Goal: Task Accomplishment & Management: Manage account settings

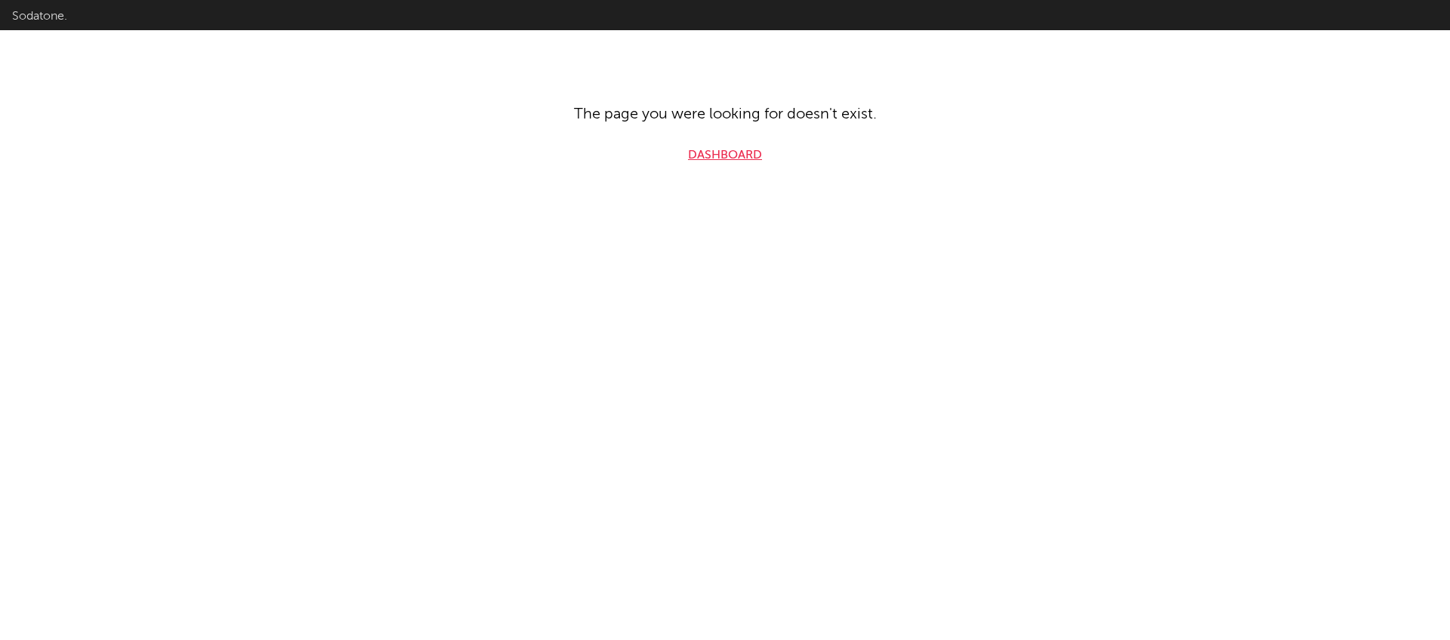
click at [731, 160] on link "Dashboard" at bounding box center [725, 156] width 74 height 18
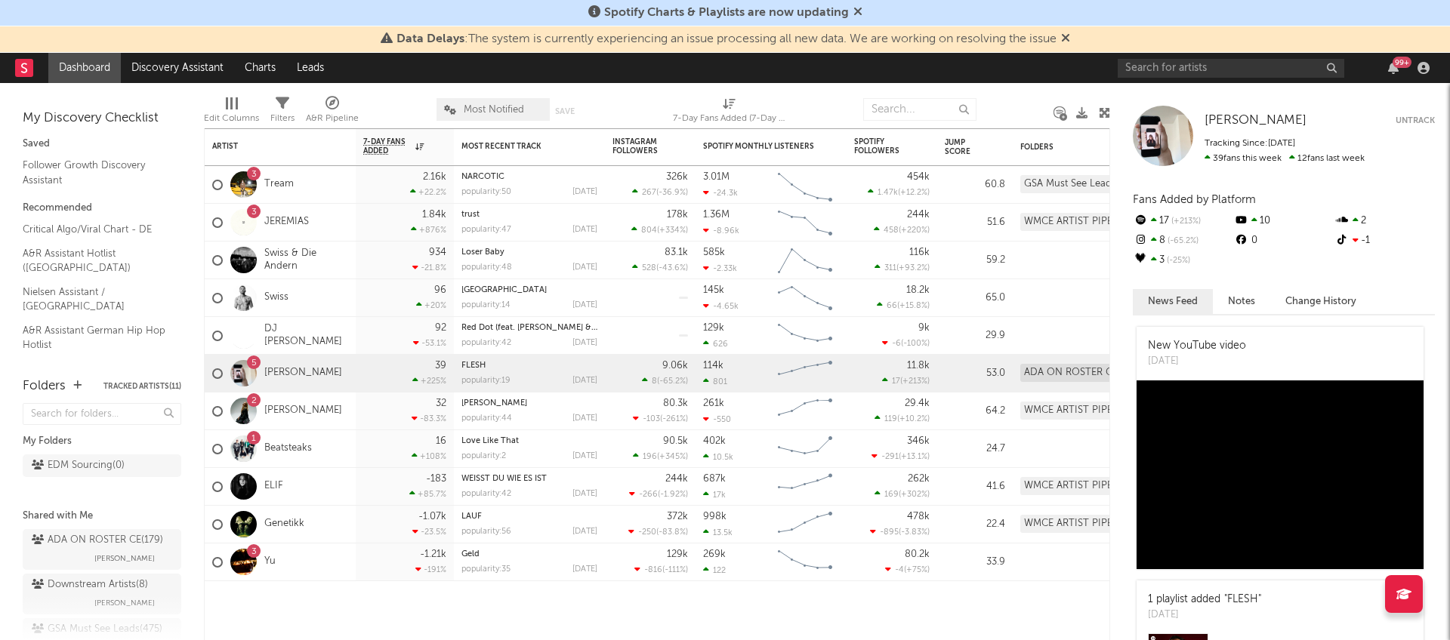
click at [858, 13] on icon at bounding box center [857, 11] width 9 height 12
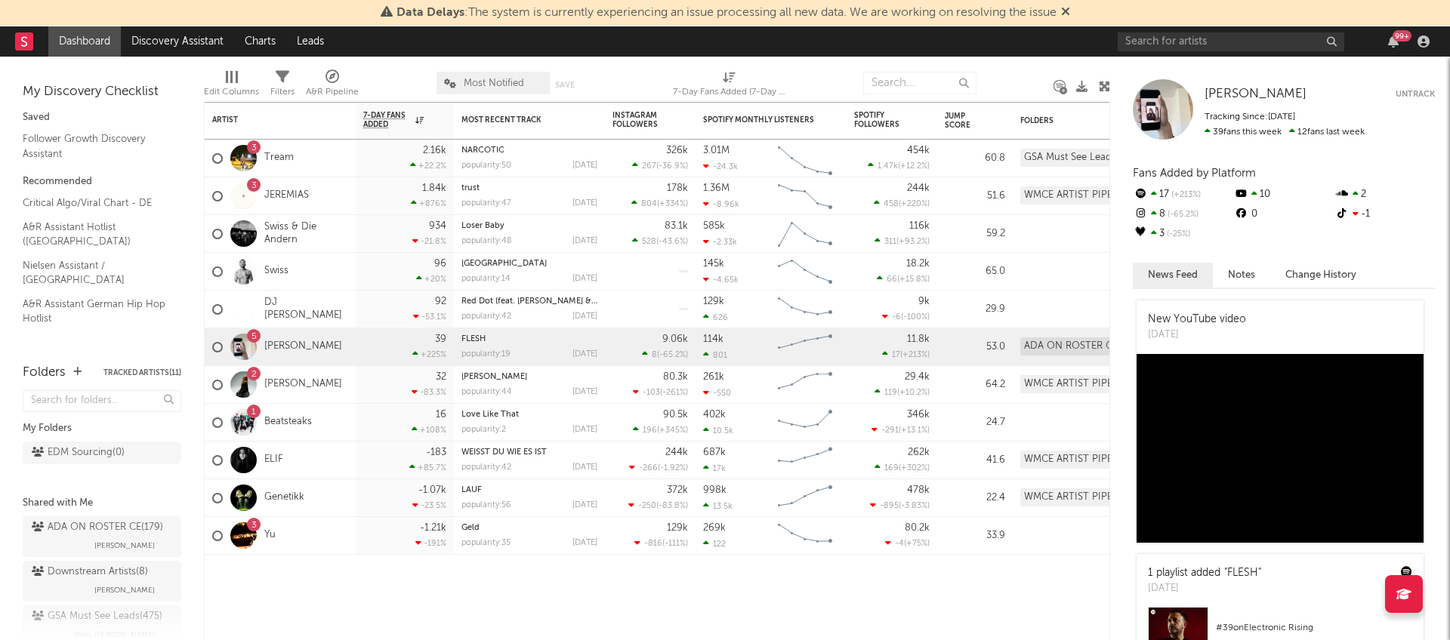
click at [1070, 9] on icon at bounding box center [1065, 11] width 9 height 12
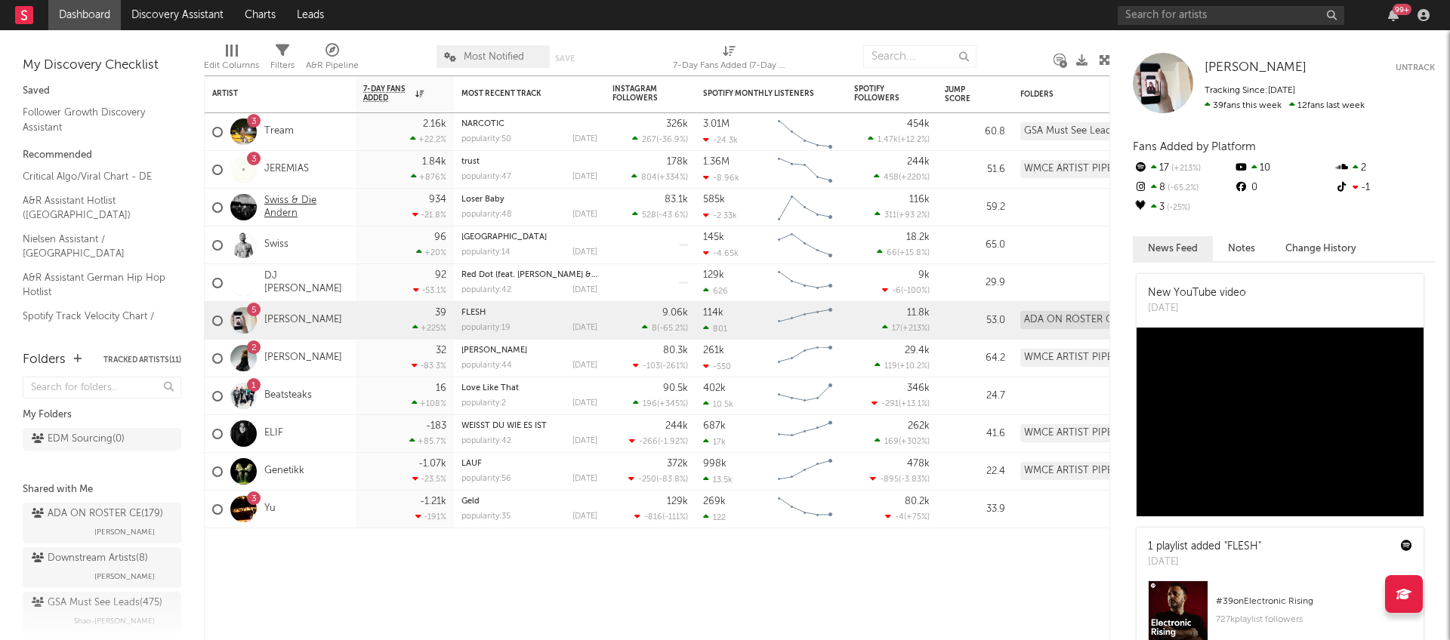
click at [292, 212] on link "Swiss & Die Andern" at bounding box center [306, 208] width 84 height 26
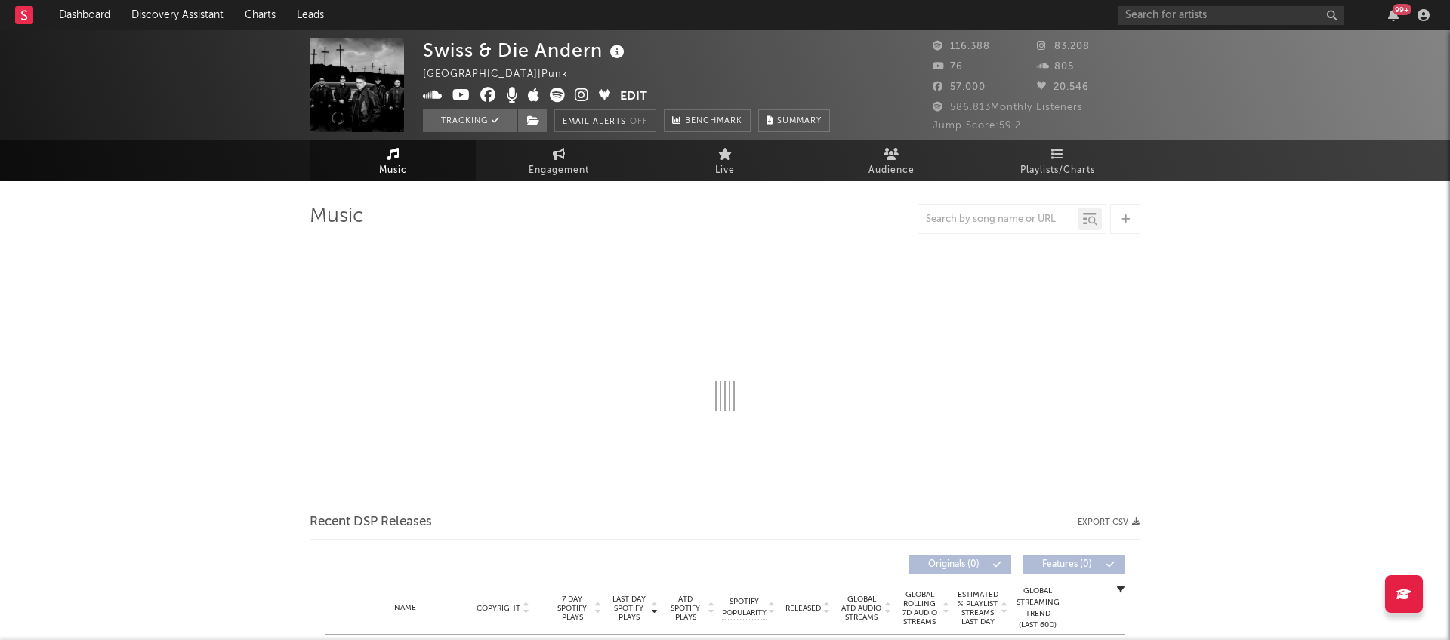
select select "6m"
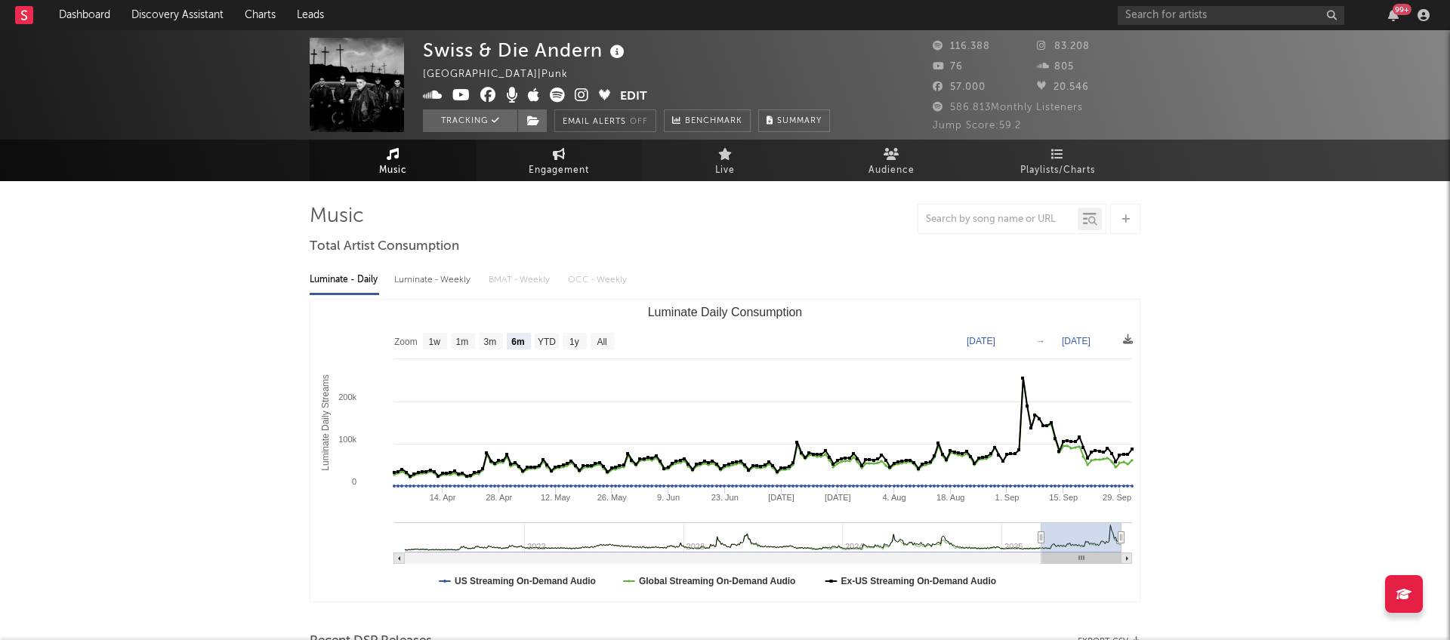
click at [553, 167] on span "Engagement" at bounding box center [559, 171] width 60 height 18
select select "1w"
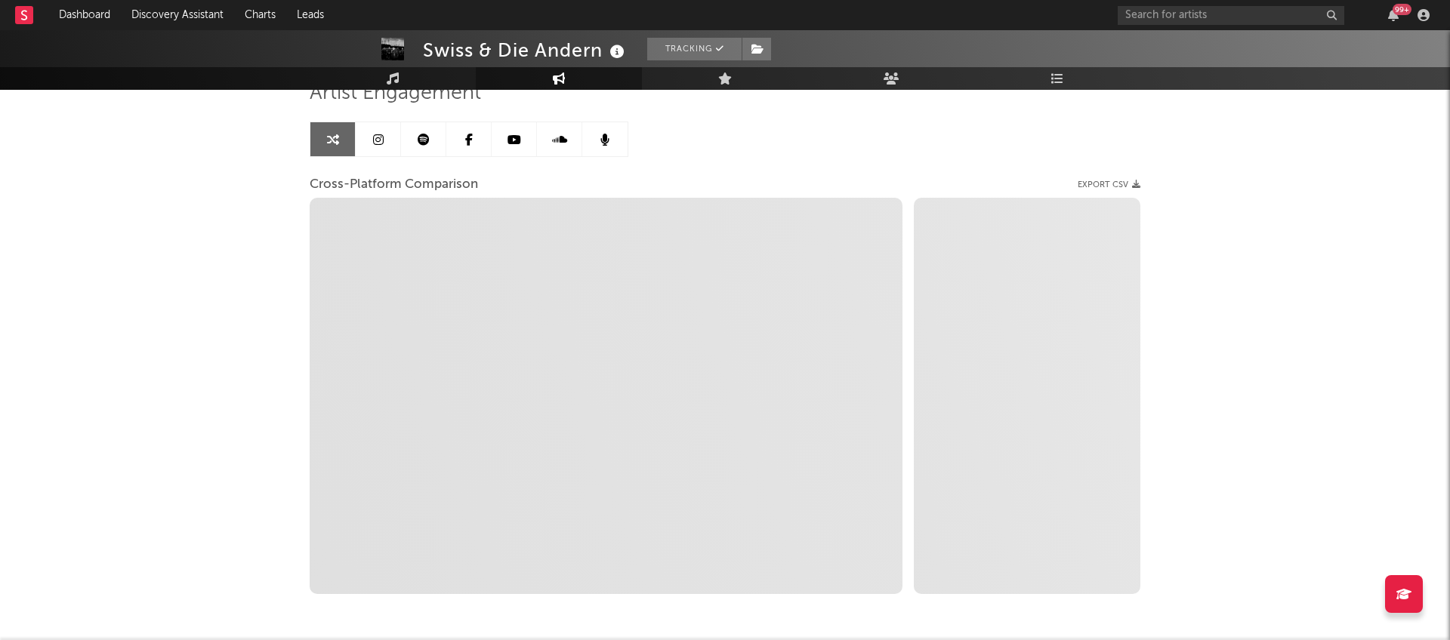
scroll to position [125, 0]
click at [376, 137] on icon at bounding box center [378, 138] width 11 height 12
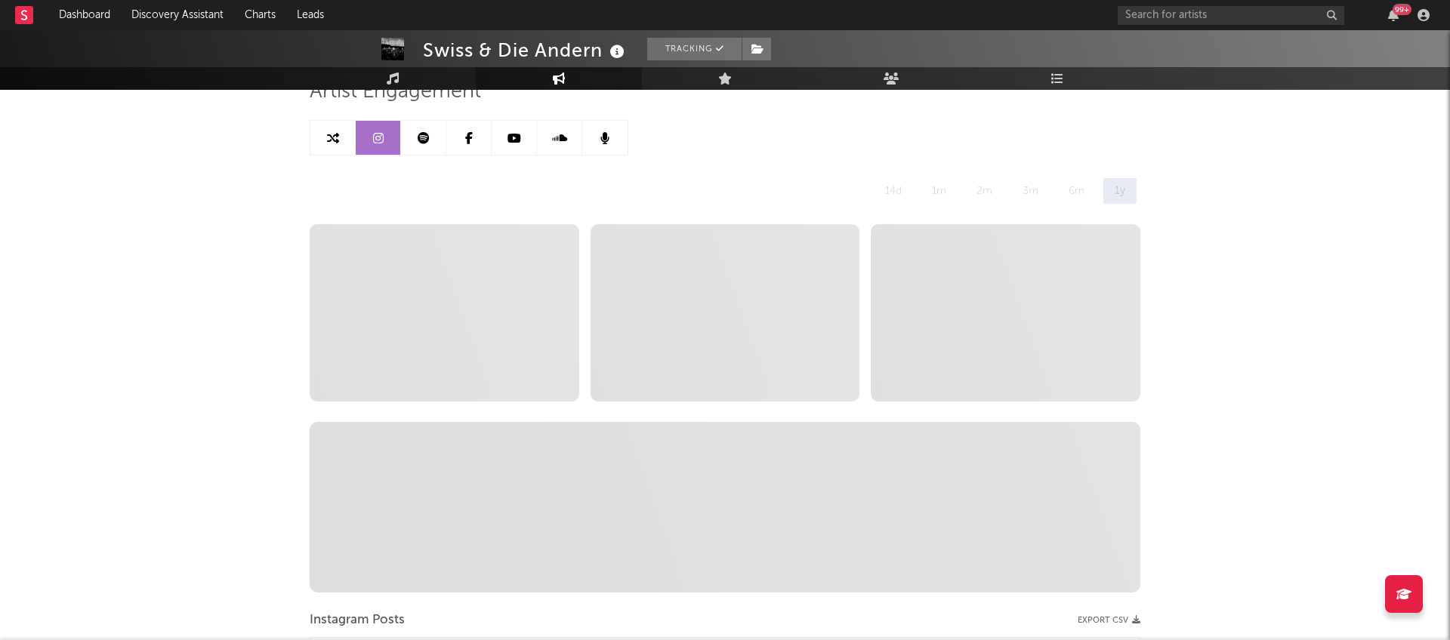
click at [333, 133] on icon at bounding box center [333, 138] width 12 height 12
select select "1w"
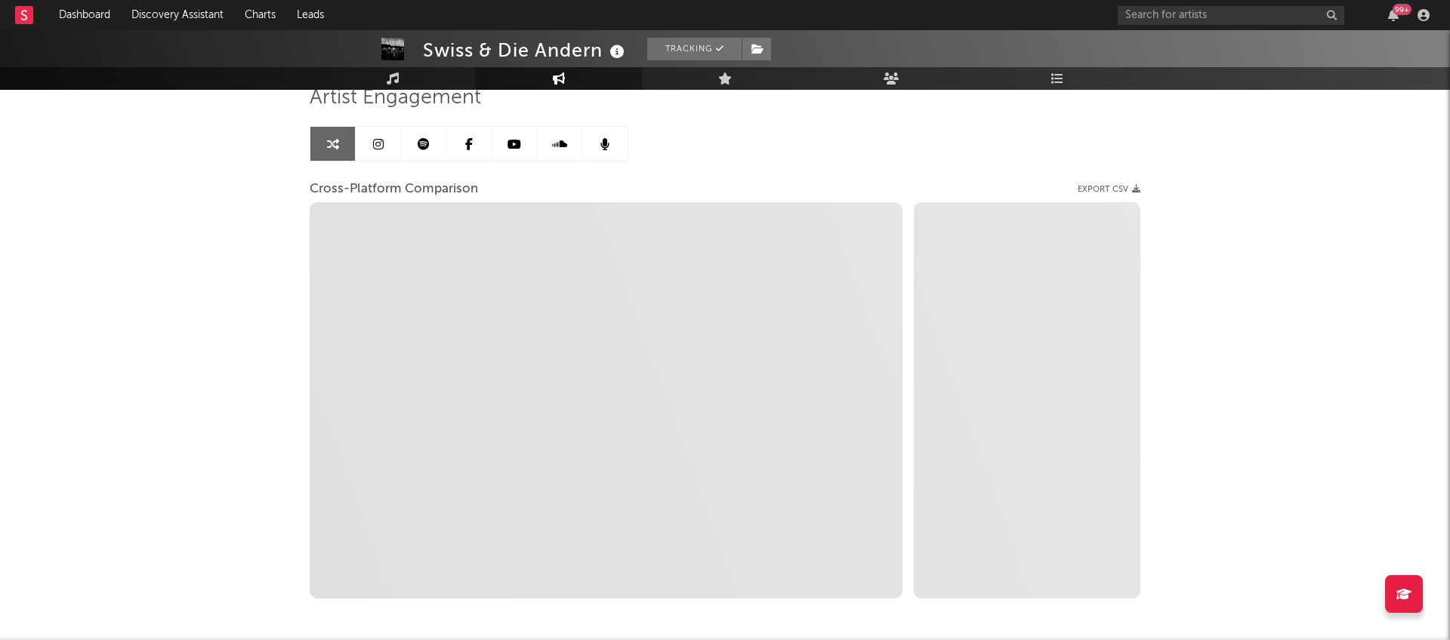
scroll to position [121, 0]
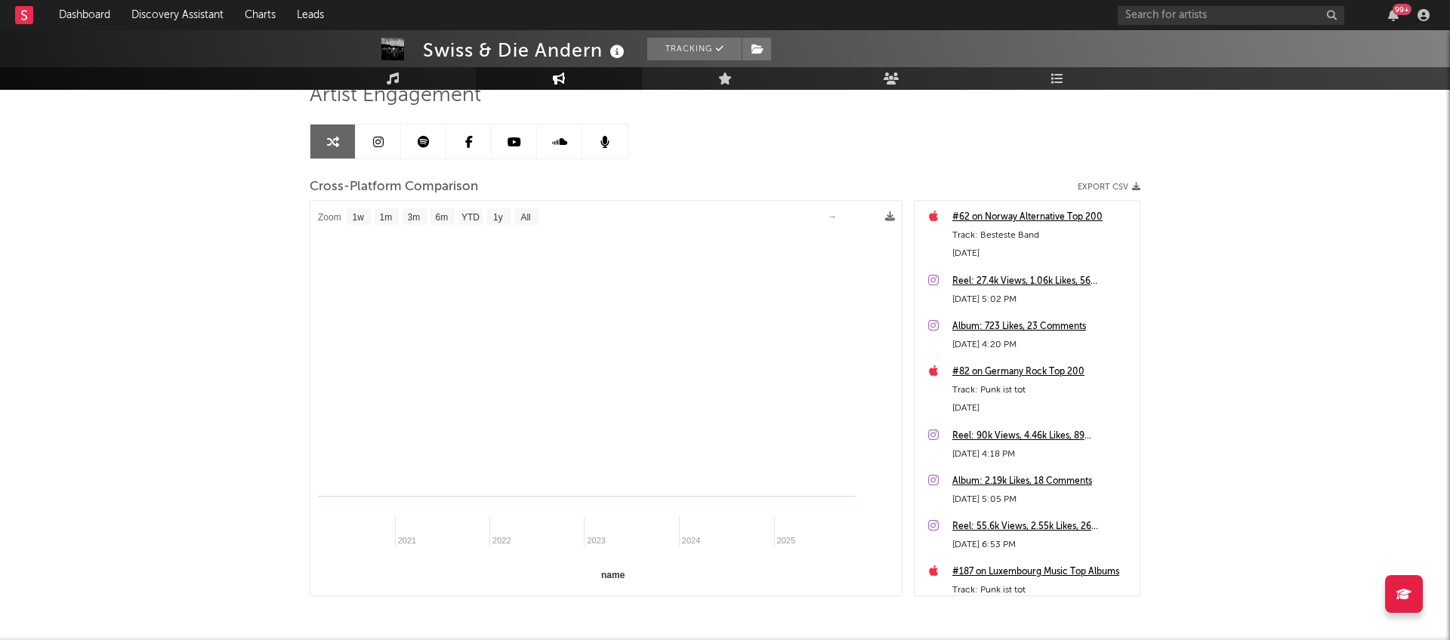
select select "1m"
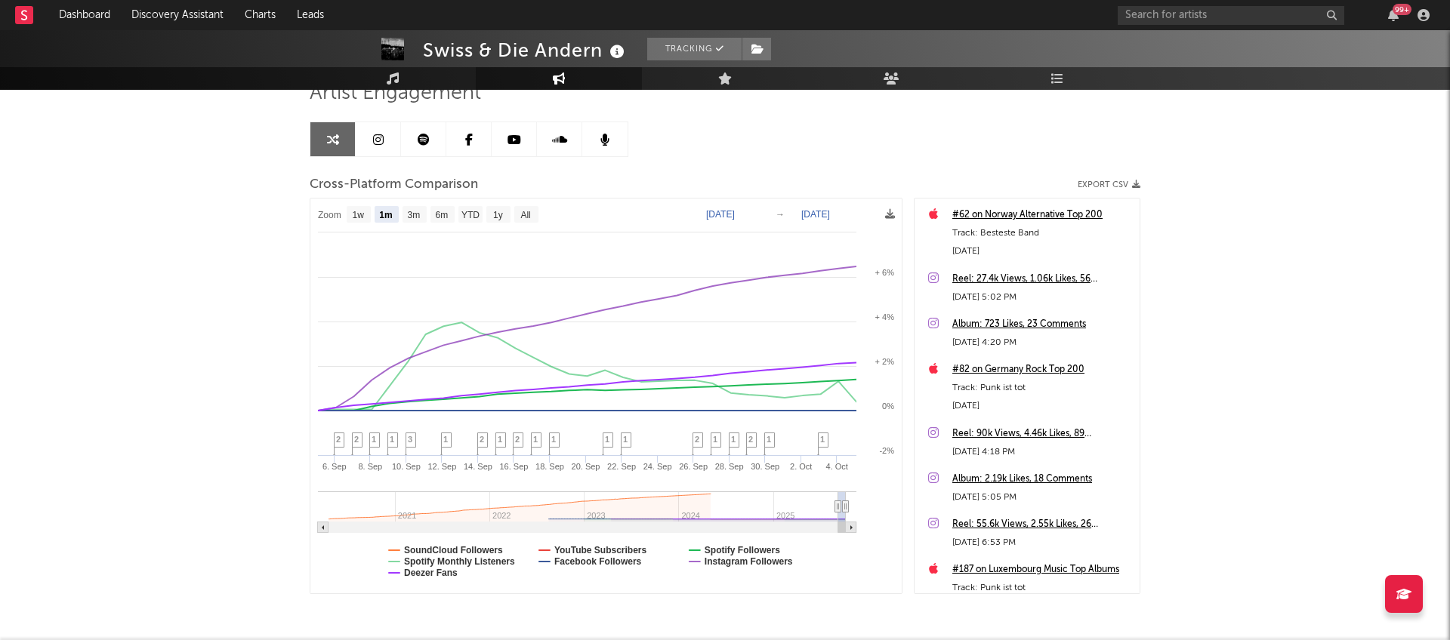
scroll to position [100, 0]
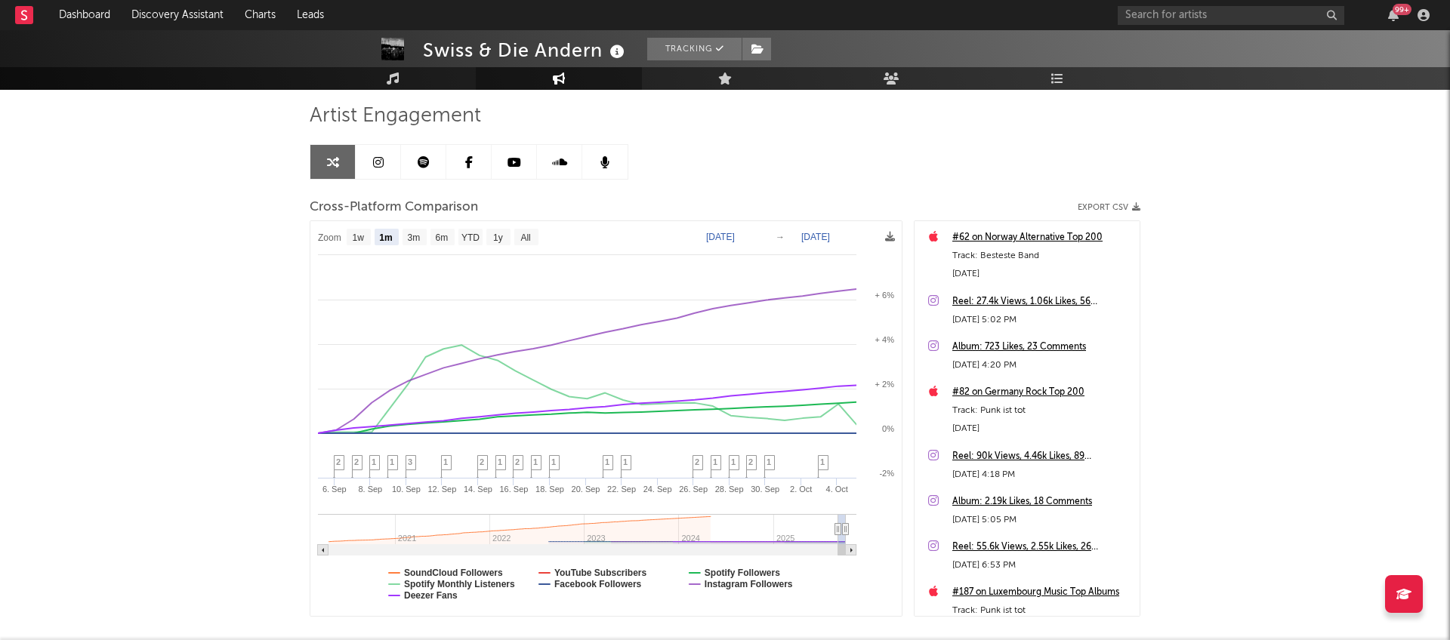
click at [381, 160] on icon at bounding box center [378, 162] width 11 height 12
select select "6m"
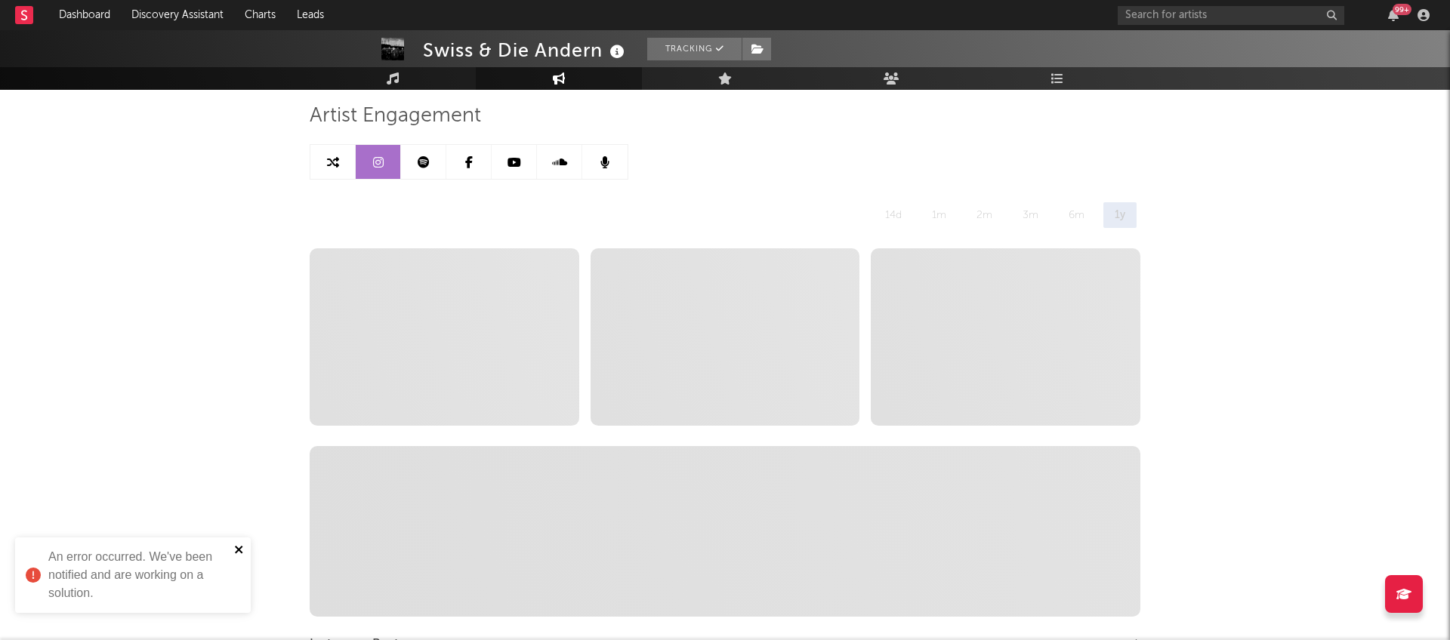
click at [234, 549] on icon "close" at bounding box center [239, 550] width 11 height 12
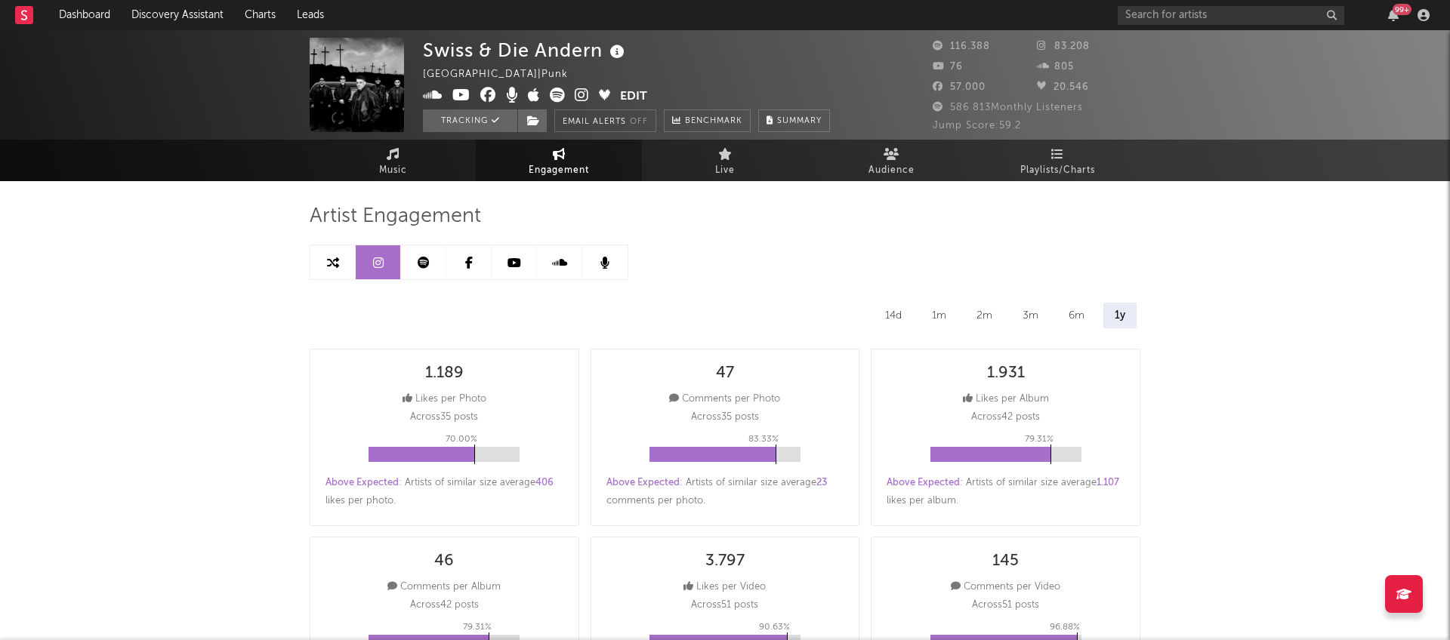
click at [433, 263] on link at bounding box center [423, 262] width 45 height 34
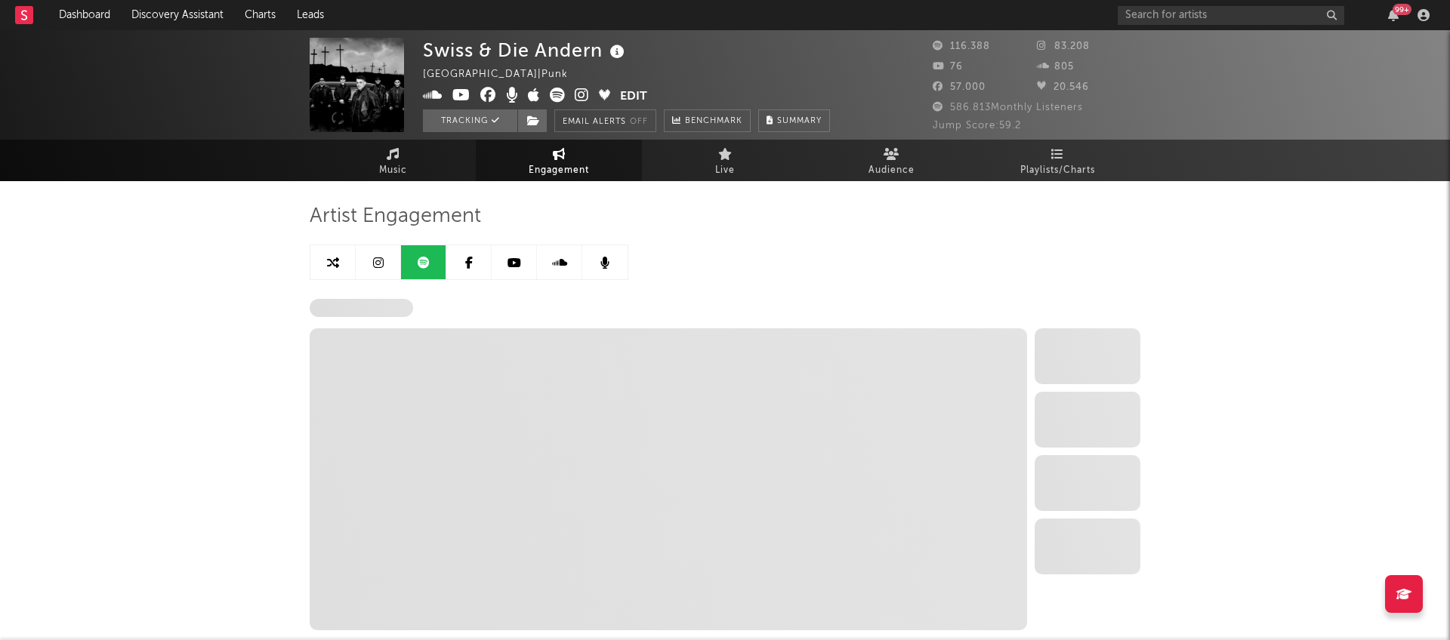
select select "6m"
select select "1w"
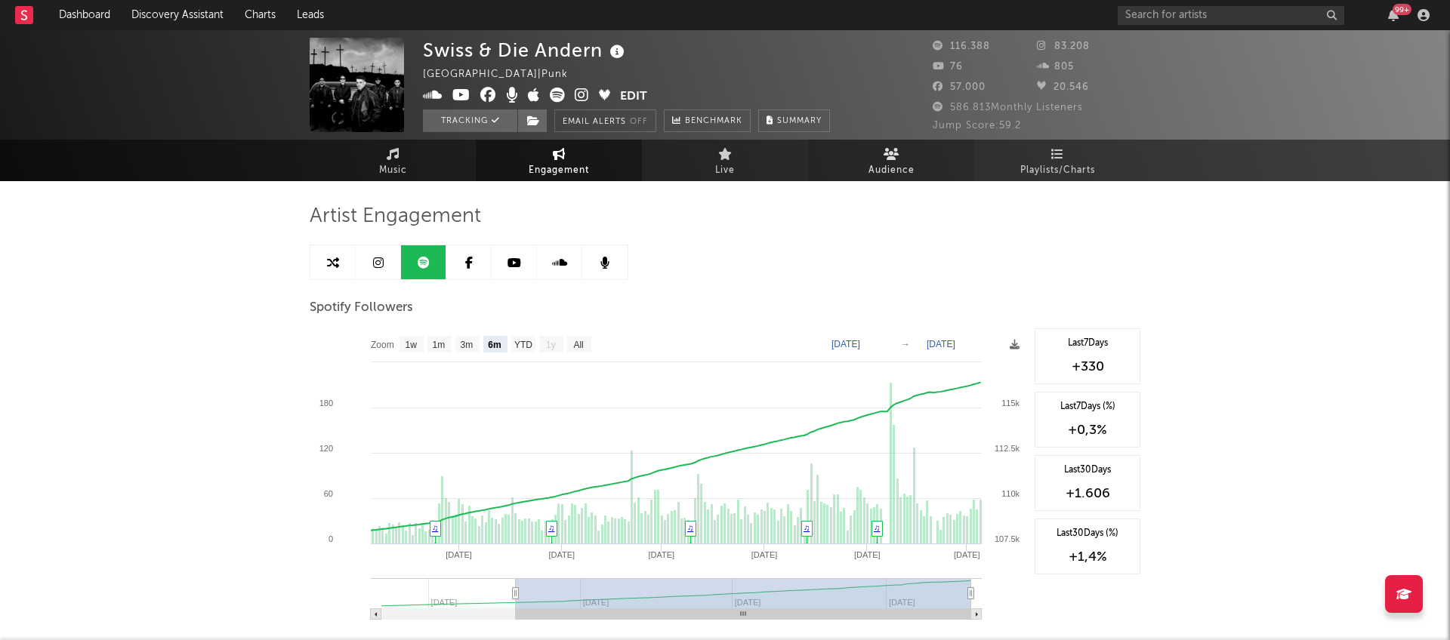
click at [887, 160] on link "Audience" at bounding box center [891, 161] width 166 height 42
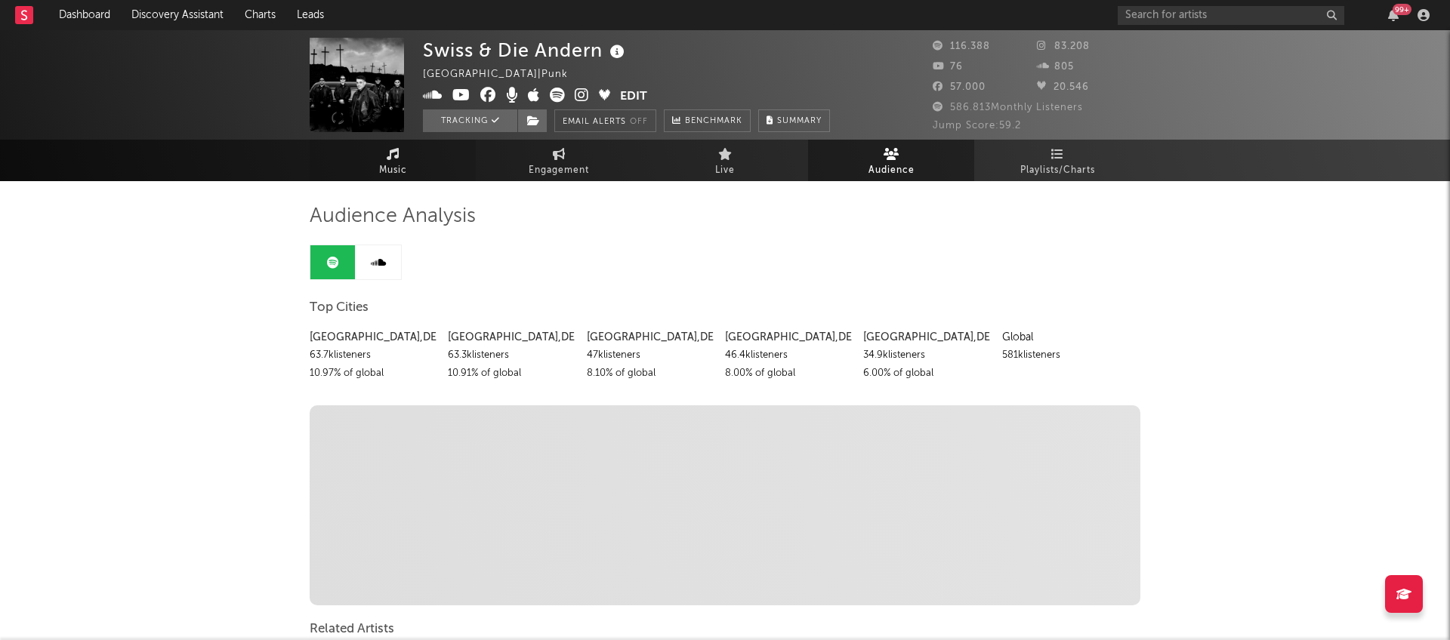
click at [395, 168] on span "Music" at bounding box center [393, 171] width 28 height 18
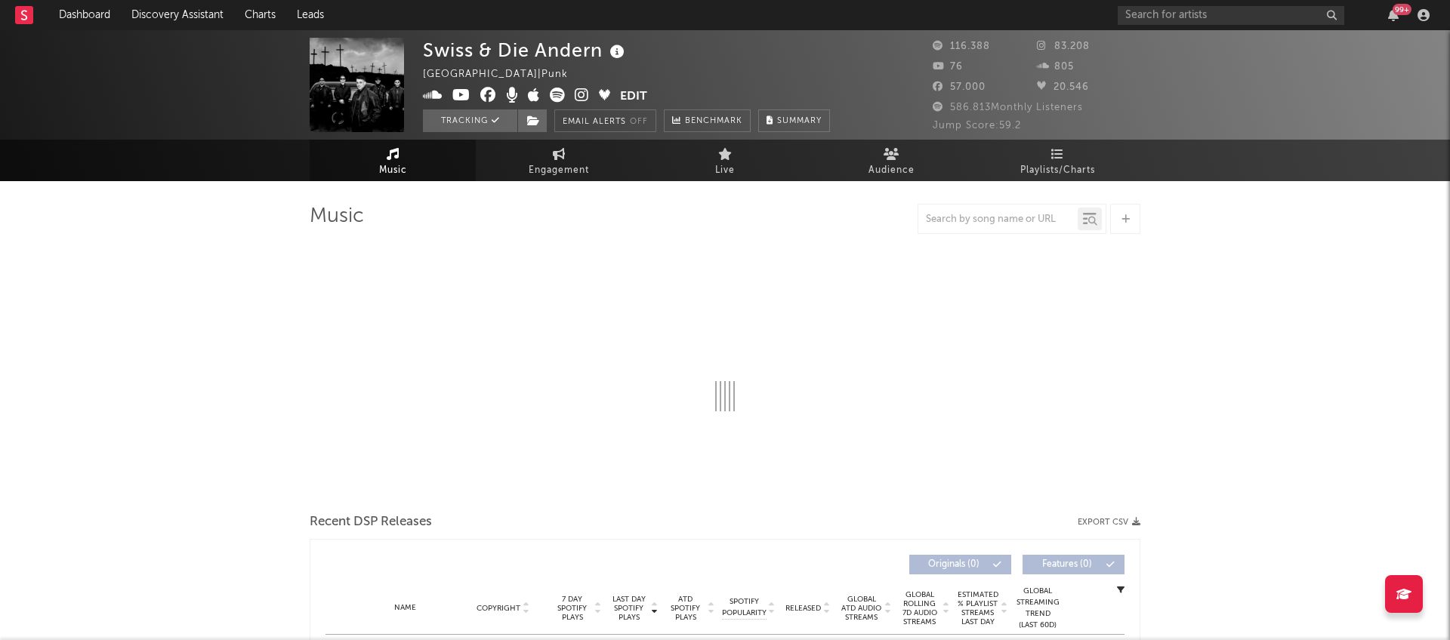
select select "6m"
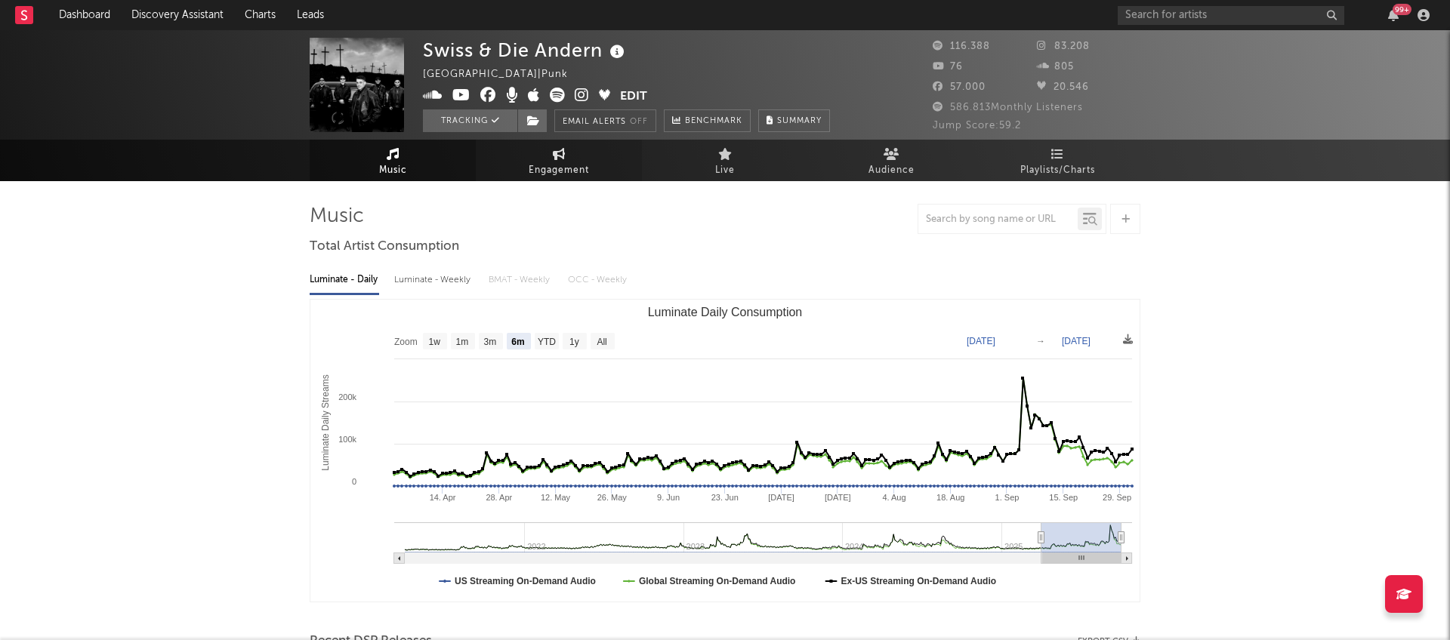
click at [554, 169] on span "Engagement" at bounding box center [559, 171] width 60 height 18
select select "1w"
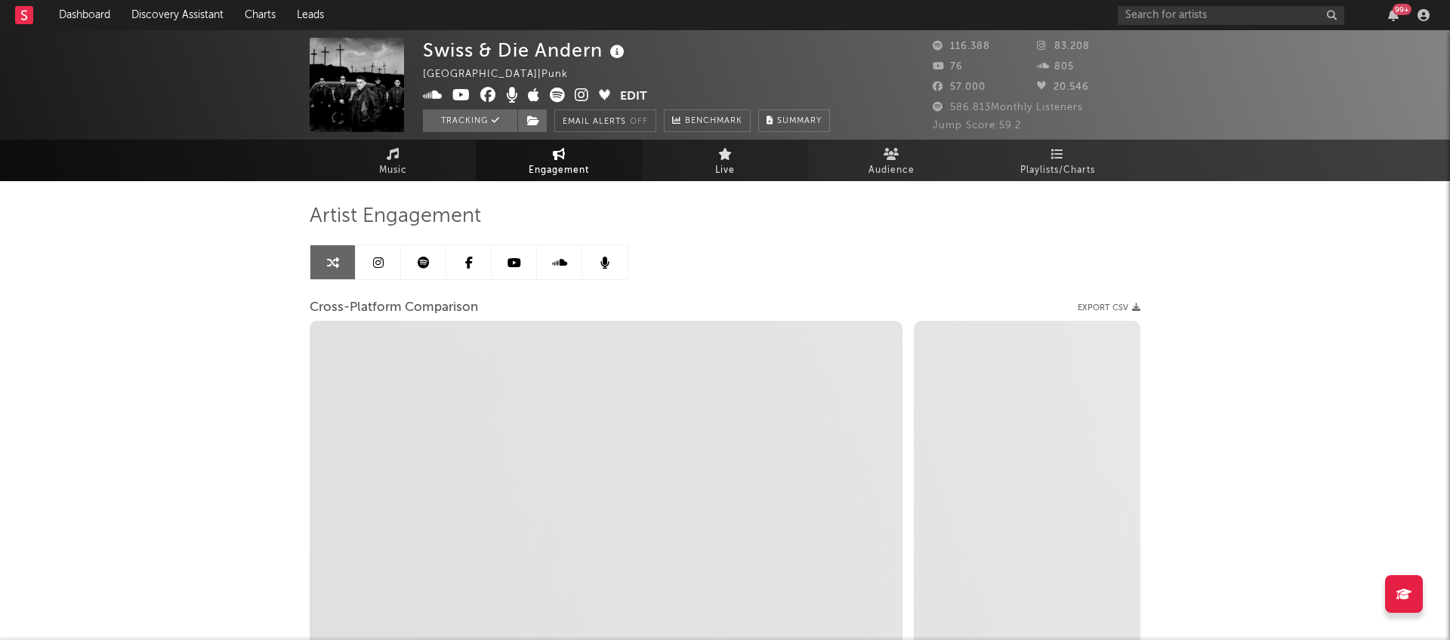
click at [733, 166] on span "Live" at bounding box center [725, 171] width 20 height 18
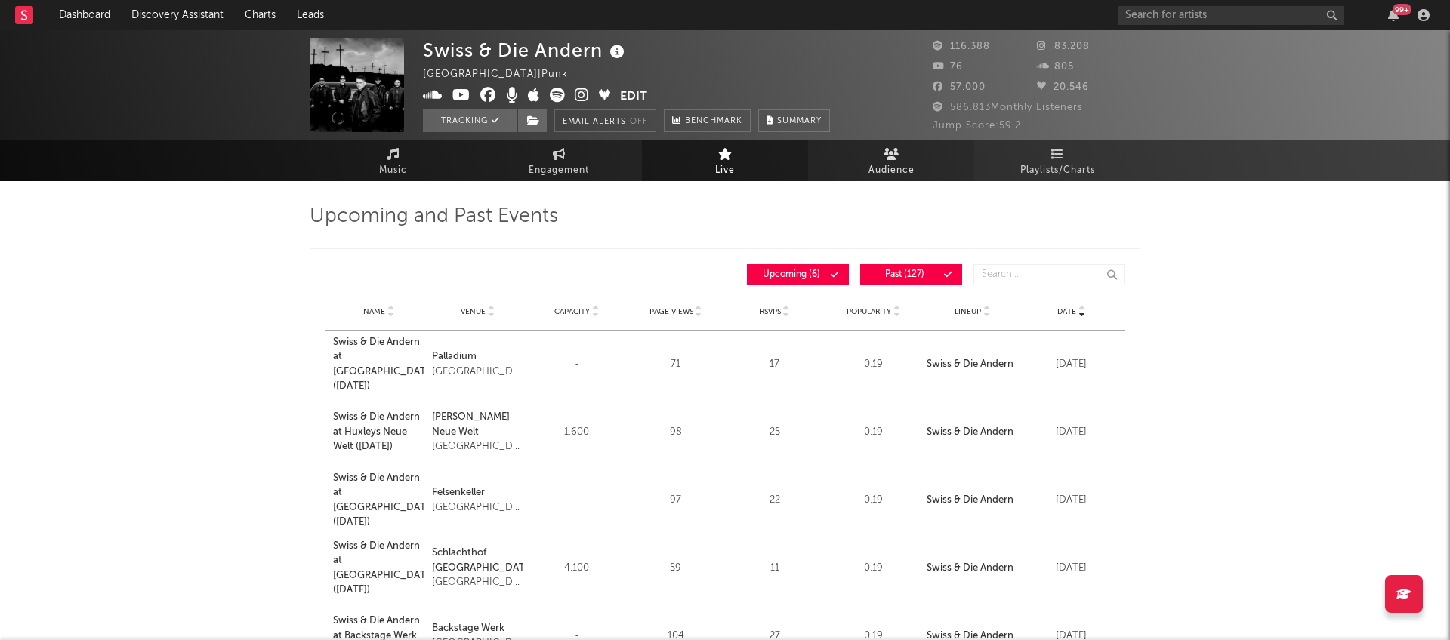
click at [869, 159] on link "Audience" at bounding box center [891, 161] width 166 height 42
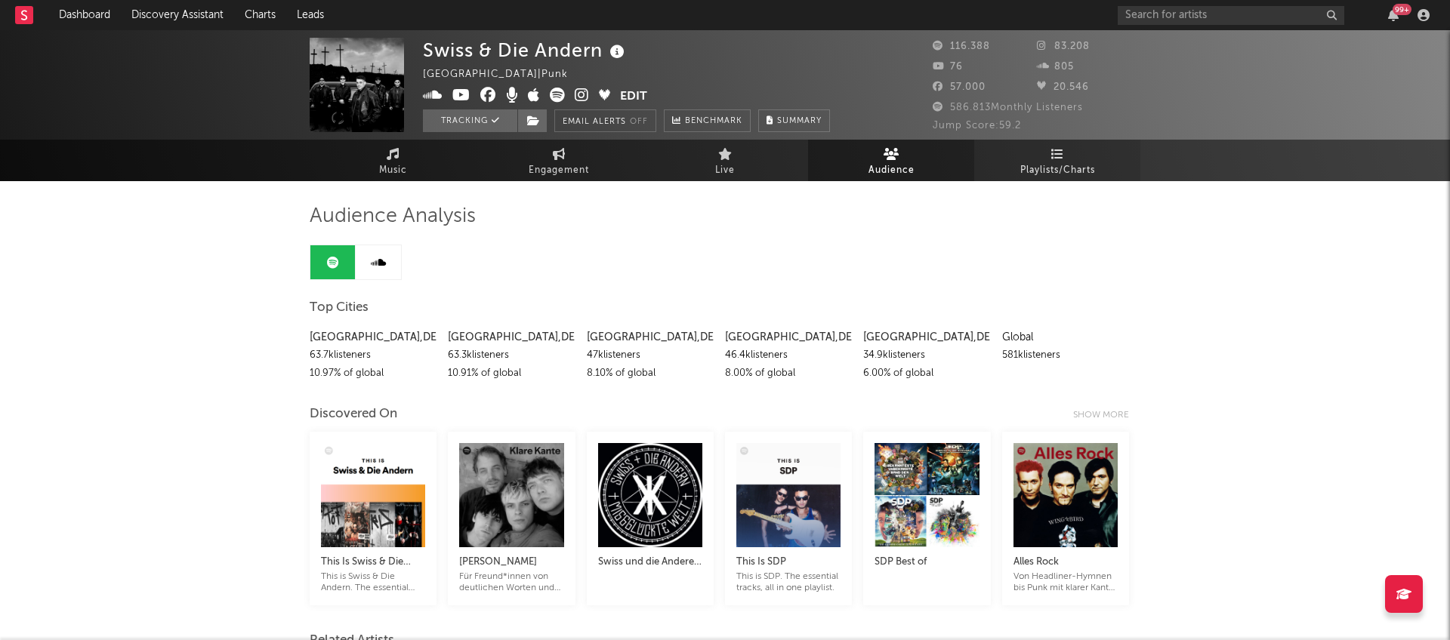
click at [1052, 165] on span "Playlists/Charts" at bounding box center [1057, 171] width 75 height 18
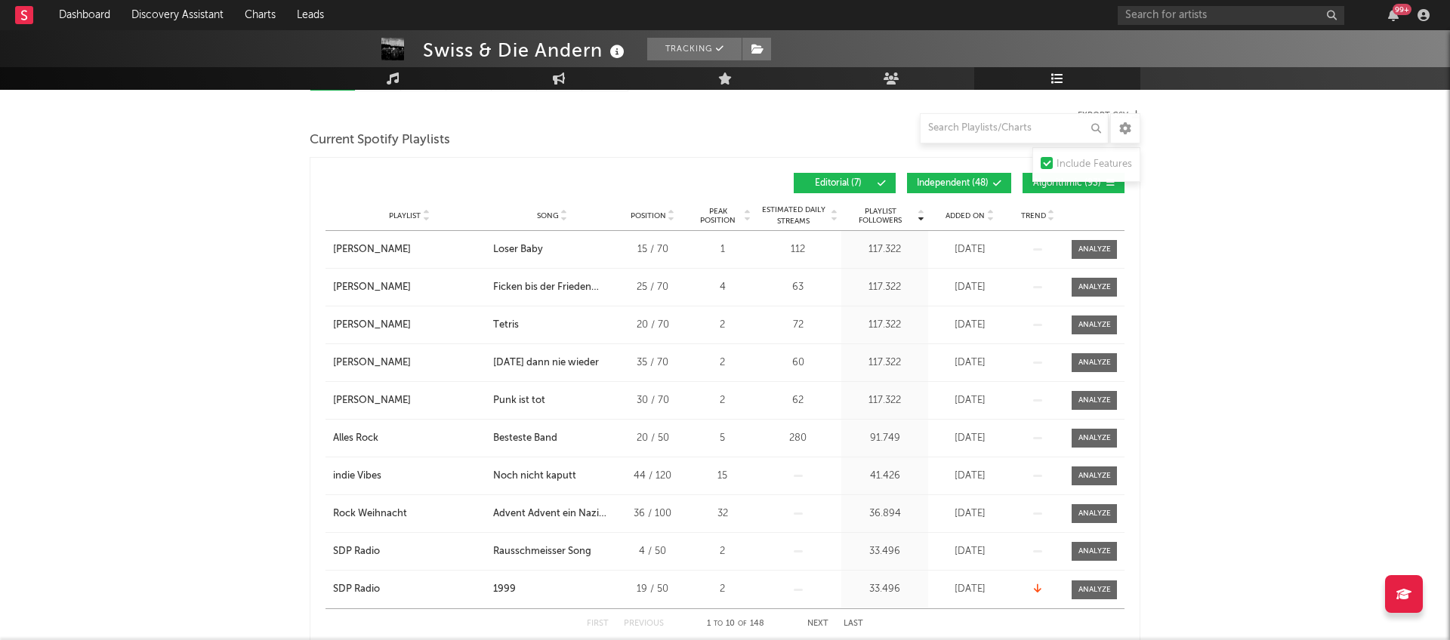
scroll to position [182, 0]
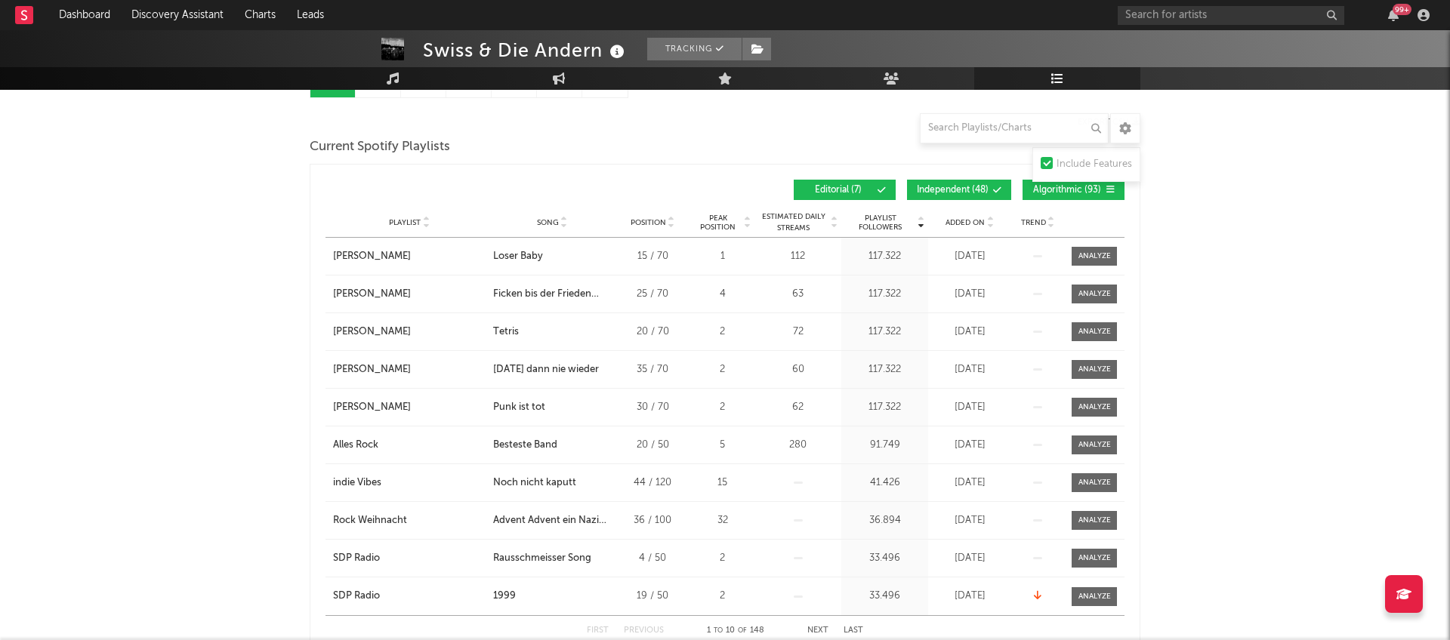
click at [877, 189] on icon at bounding box center [881, 190] width 9 height 9
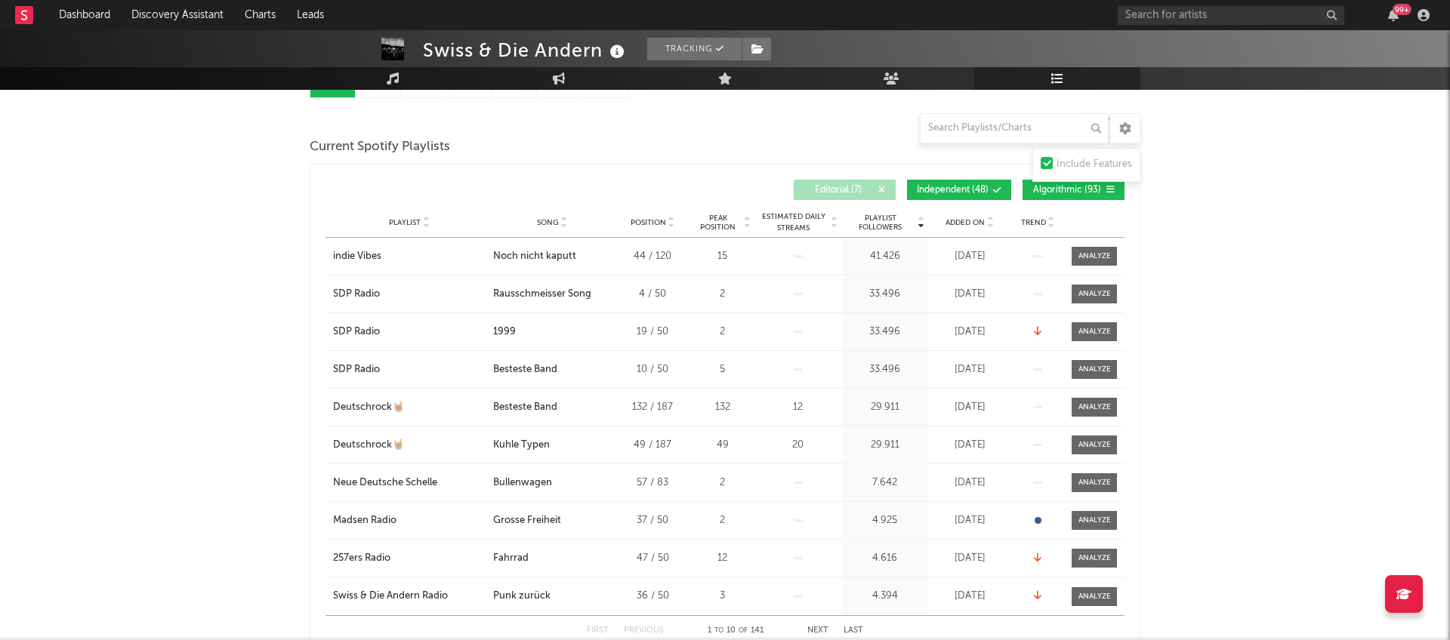
click at [877, 189] on icon at bounding box center [881, 190] width 9 height 9
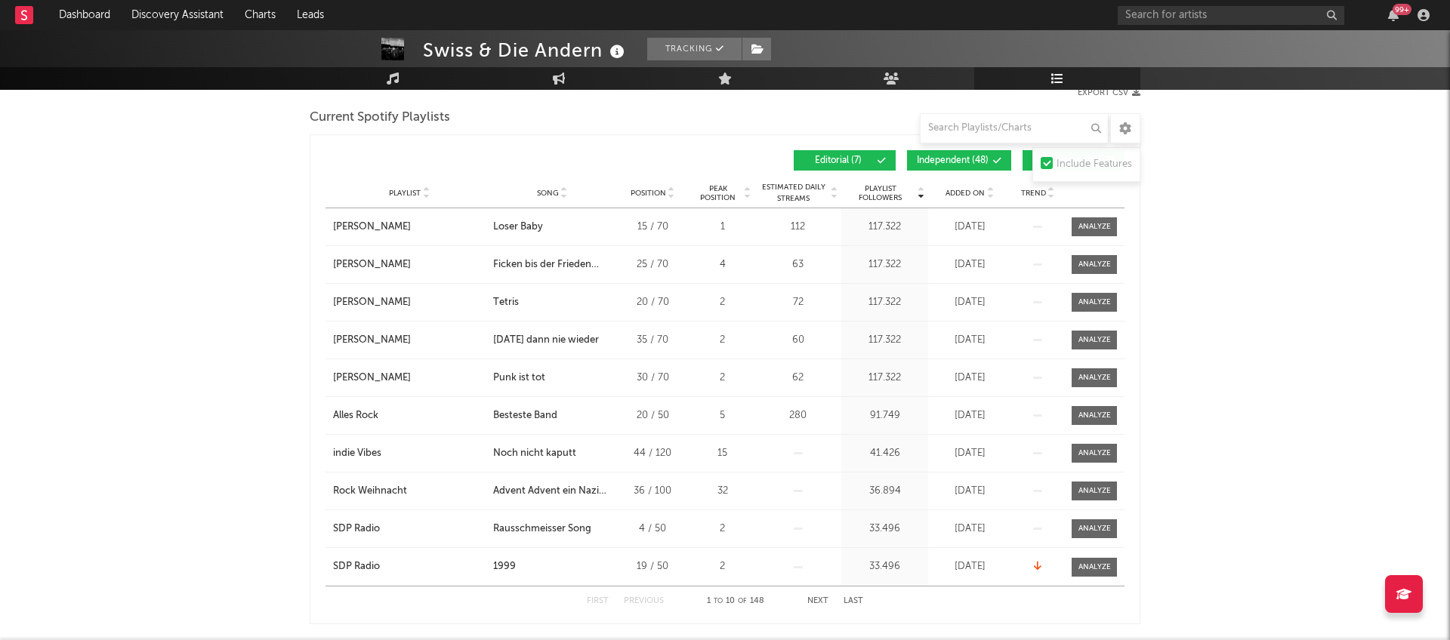
scroll to position [198, 0]
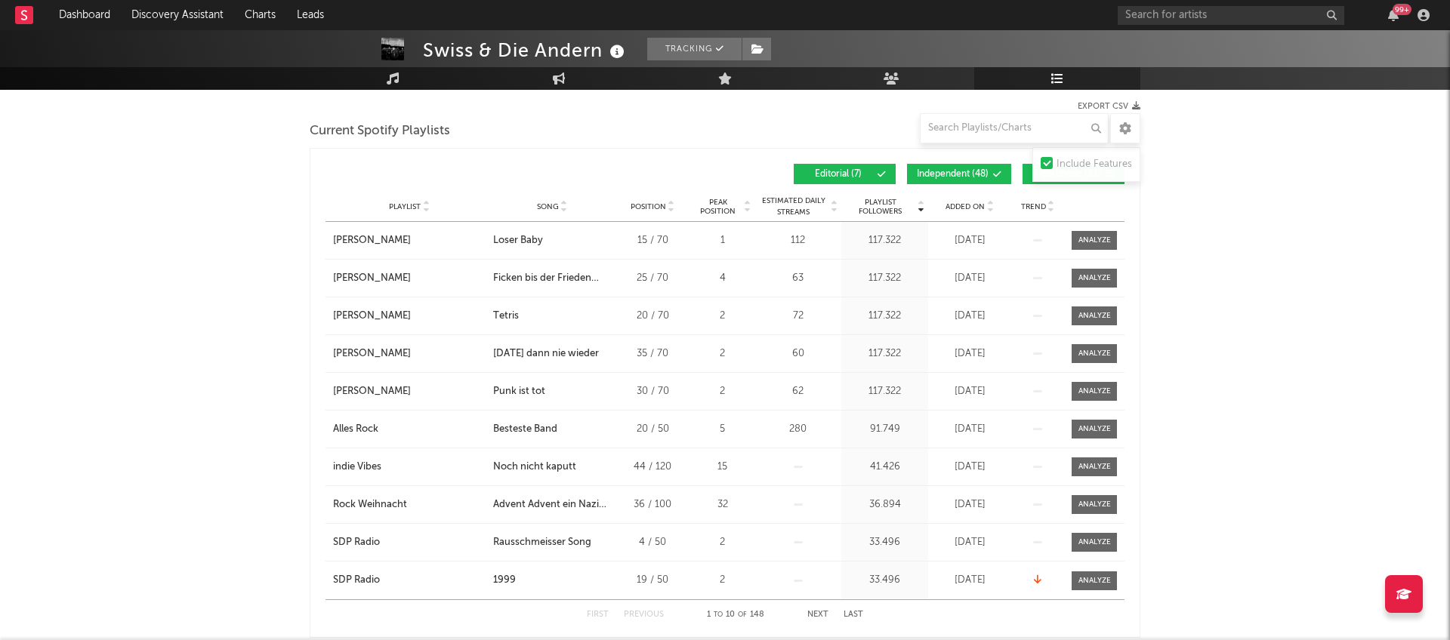
click at [995, 172] on icon at bounding box center [996, 174] width 9 height 9
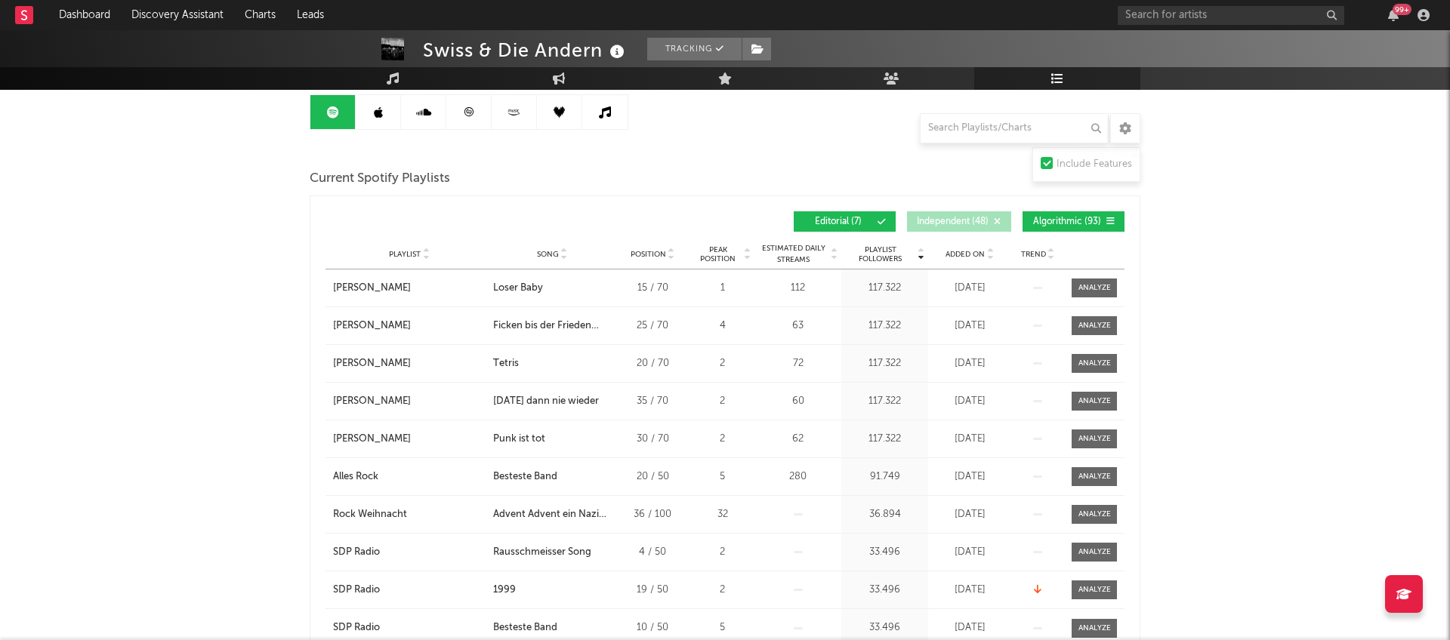
scroll to position [150, 0]
click at [1062, 221] on span "Algorithmic ( 93 )" at bounding box center [1066, 222] width 69 height 9
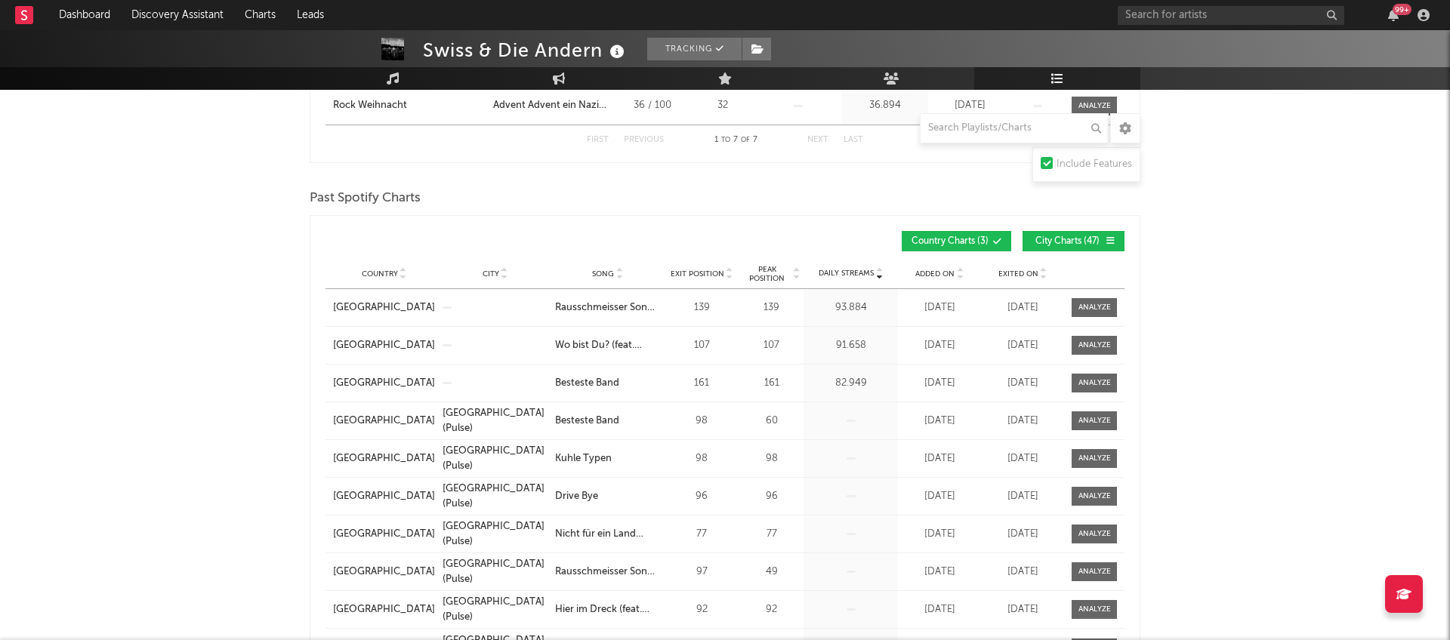
scroll to position [594, 0]
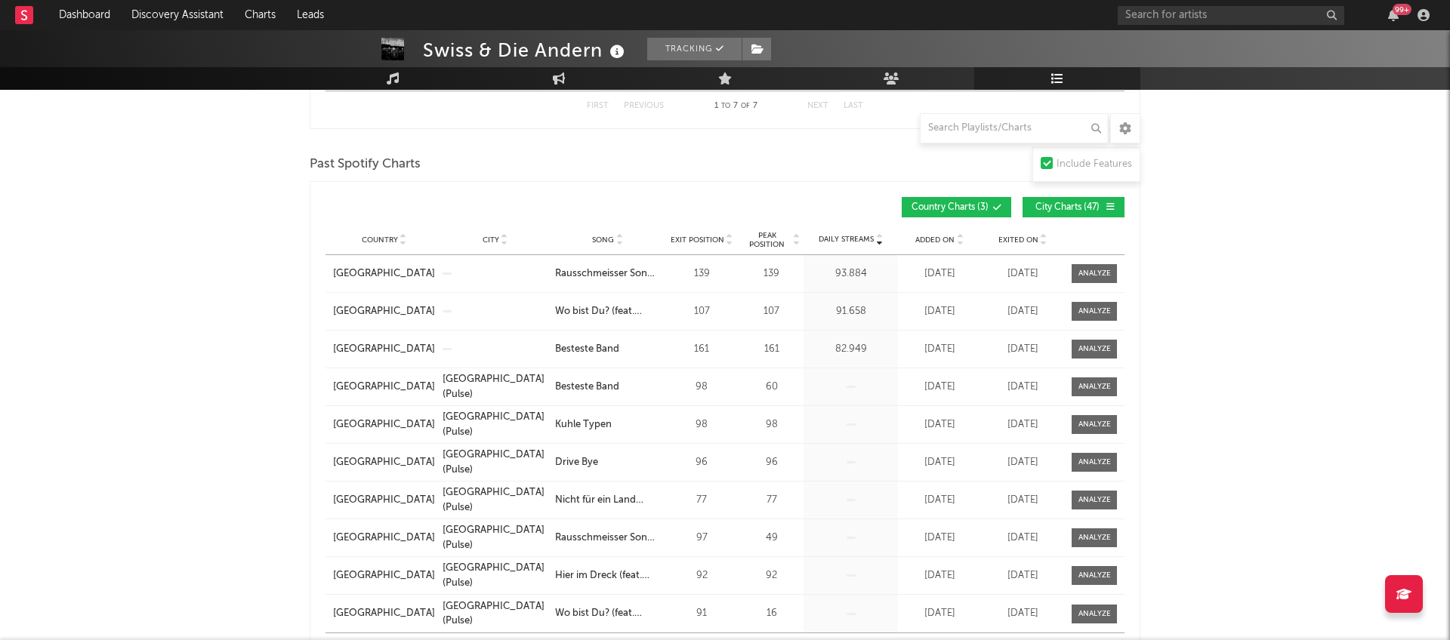
click at [1082, 206] on span at bounding box center [1082, 207] width 2 height 9
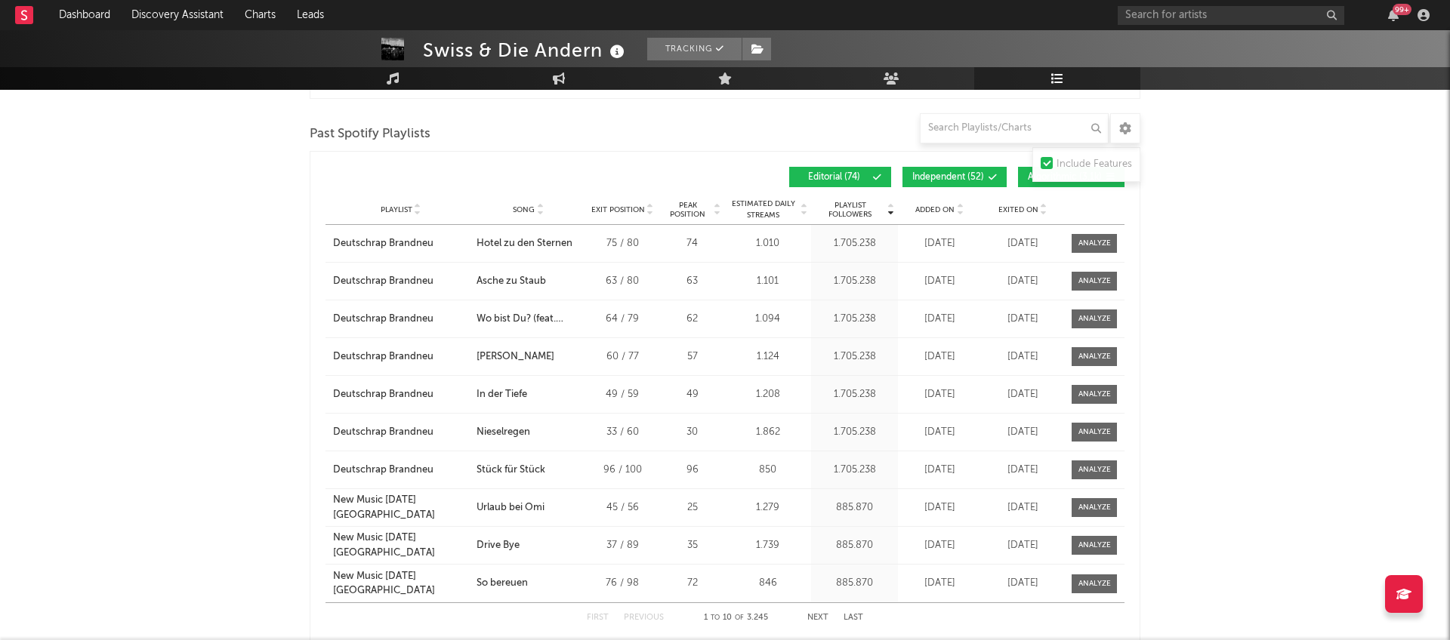
scroll to position [1426, 0]
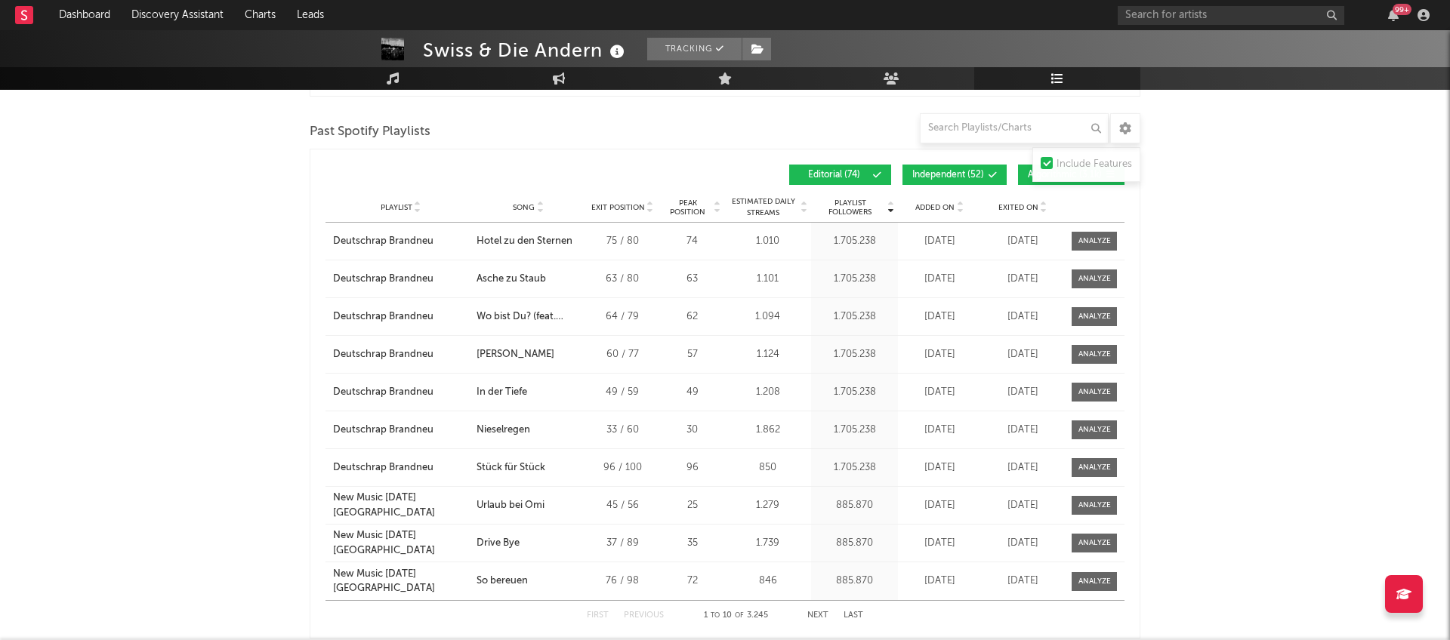
click at [980, 175] on span "Independent ( 52 )" at bounding box center [948, 175] width 72 height 9
click at [1028, 180] on button "Algorithmic ( 3.1k )" at bounding box center [1071, 175] width 106 height 20
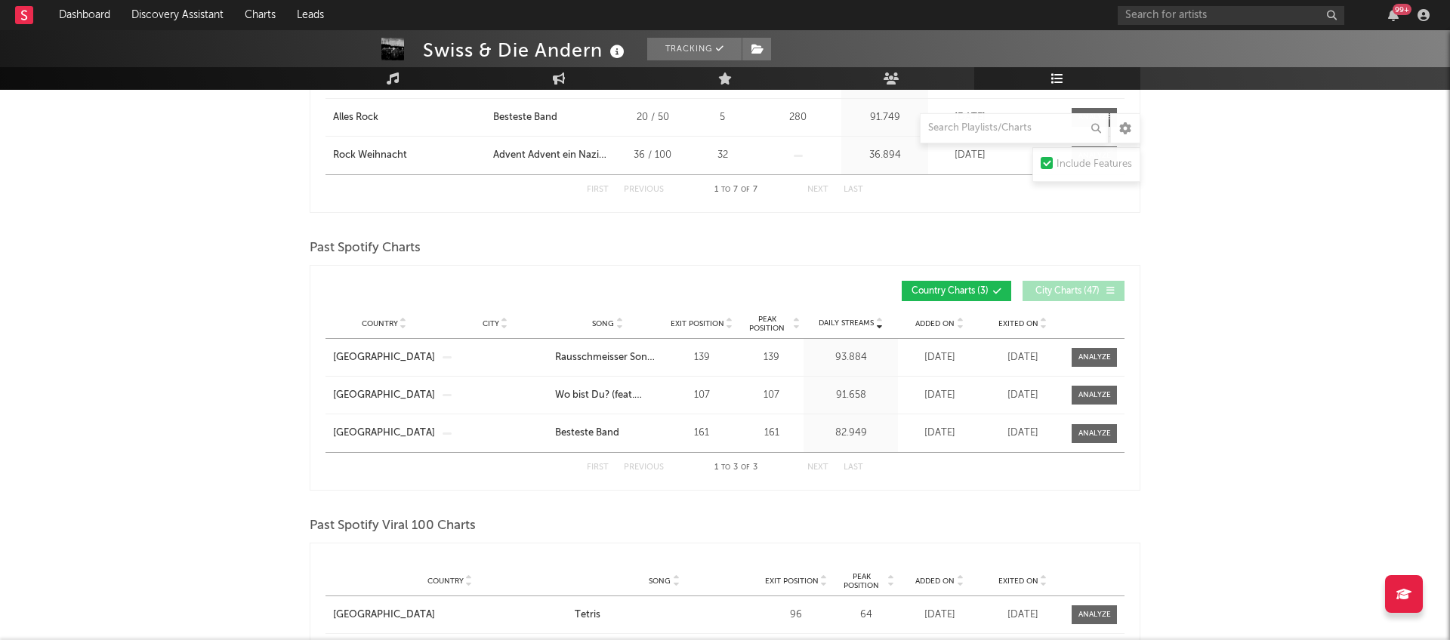
scroll to position [0, 0]
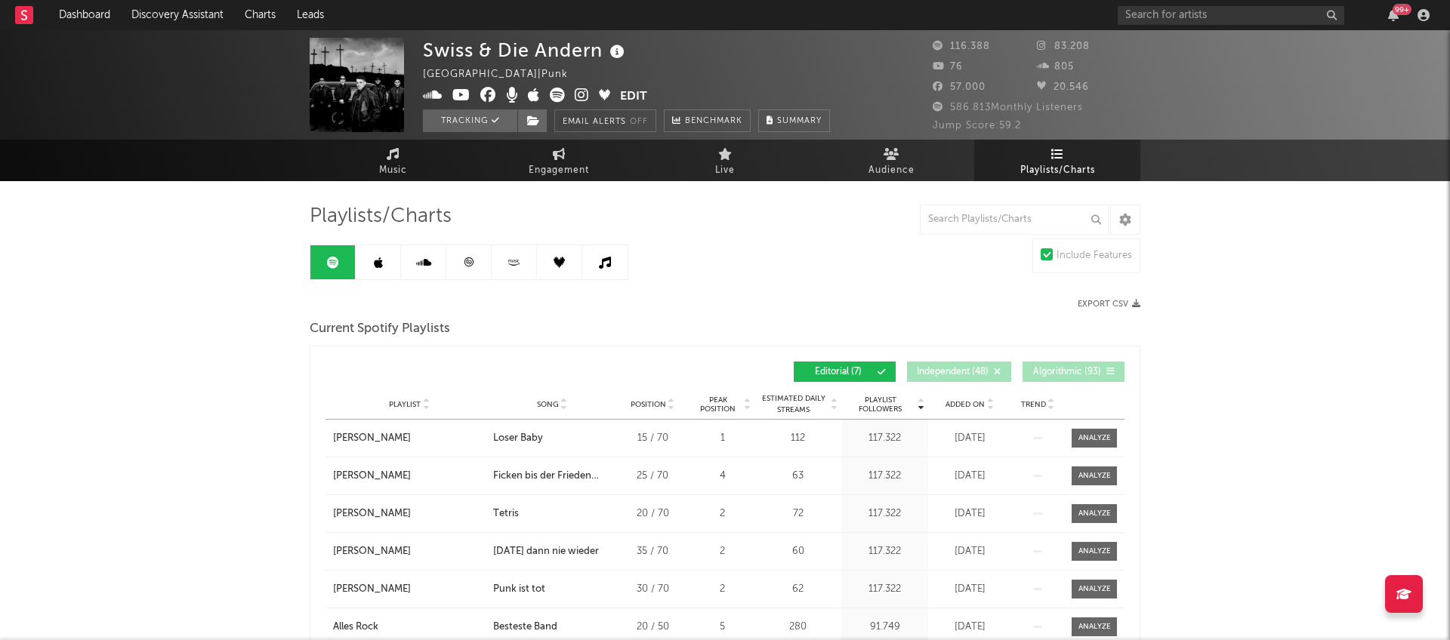
click at [626, 98] on button "Edit" at bounding box center [633, 97] width 27 height 19
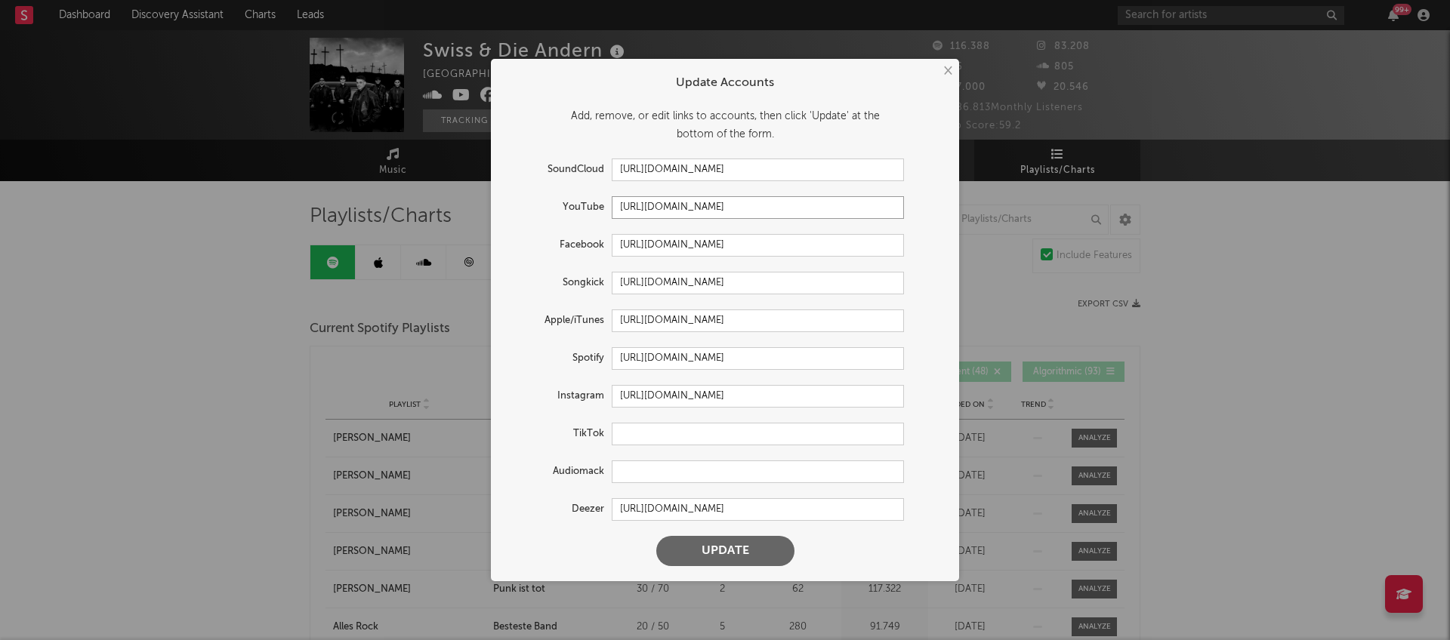
click at [718, 208] on input "[URL][DOMAIN_NAME]" at bounding box center [758, 207] width 292 height 23
drag, startPoint x: 811, startPoint y: 206, endPoint x: 603, endPoint y: 208, distance: 208.4
click at [603, 208] on div "YouTube [URL][DOMAIN_NAME]" at bounding box center [705, 207] width 398 height 23
click at [949, 71] on button "×" at bounding box center [947, 71] width 17 height 17
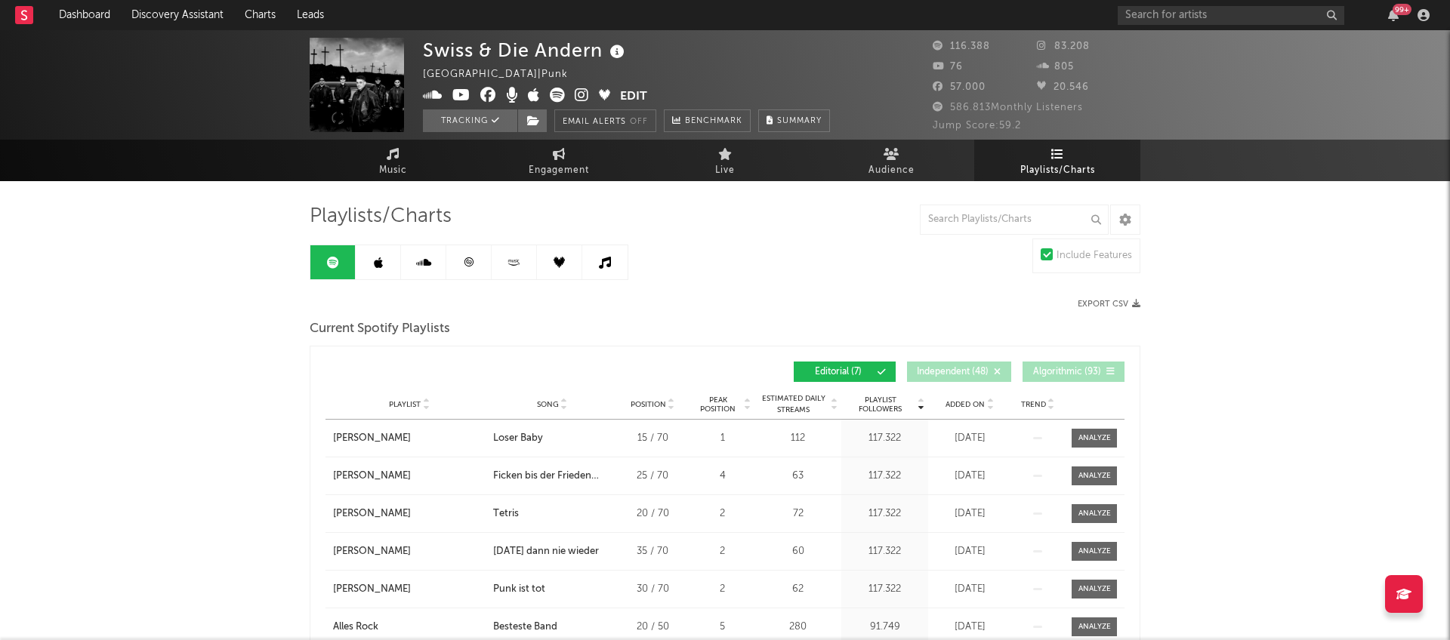
click at [631, 98] on button "Edit" at bounding box center [633, 97] width 27 height 19
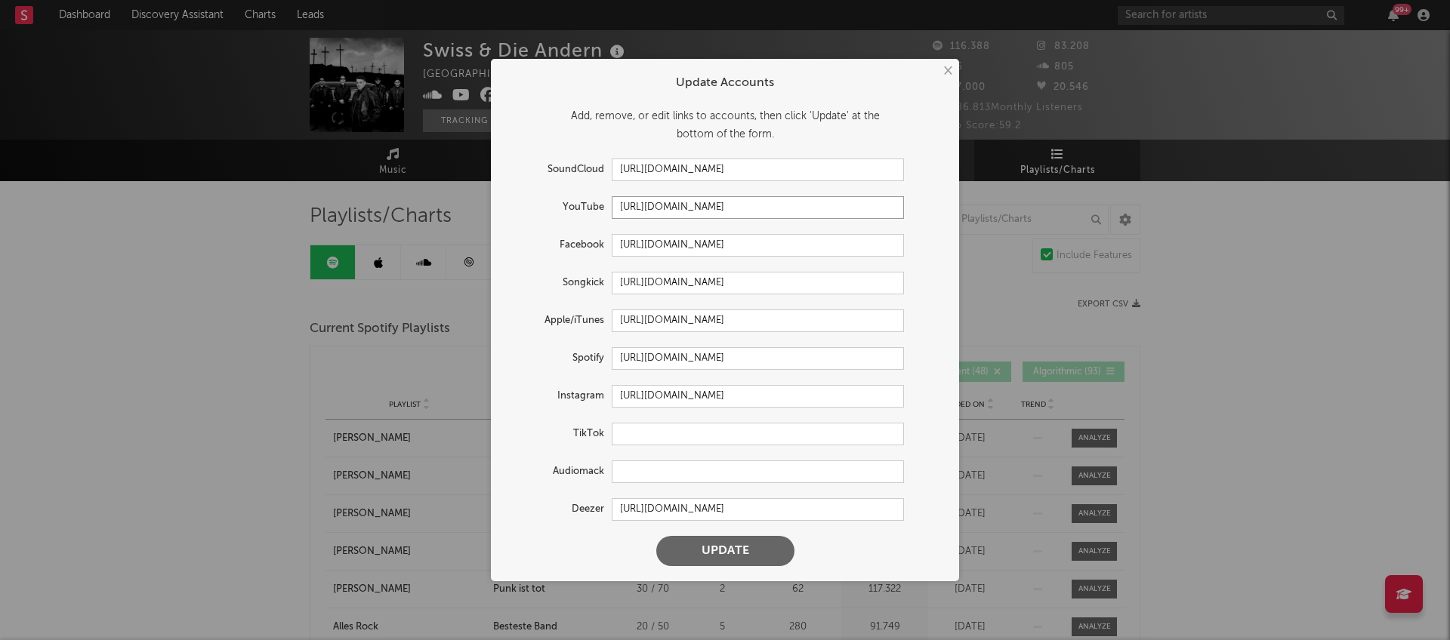
click at [725, 208] on input "[URL][DOMAIN_NAME]" at bounding box center [758, 207] width 292 height 23
drag, startPoint x: 825, startPoint y: 199, endPoint x: 569, endPoint y: 225, distance: 256.6
click at [569, 225] on form "Update Accounts Add, remove, or edit links to accounts, then click 'Update' at …" at bounding box center [724, 320] width 453 height 508
paste input "[URL][DOMAIN_NAME]"
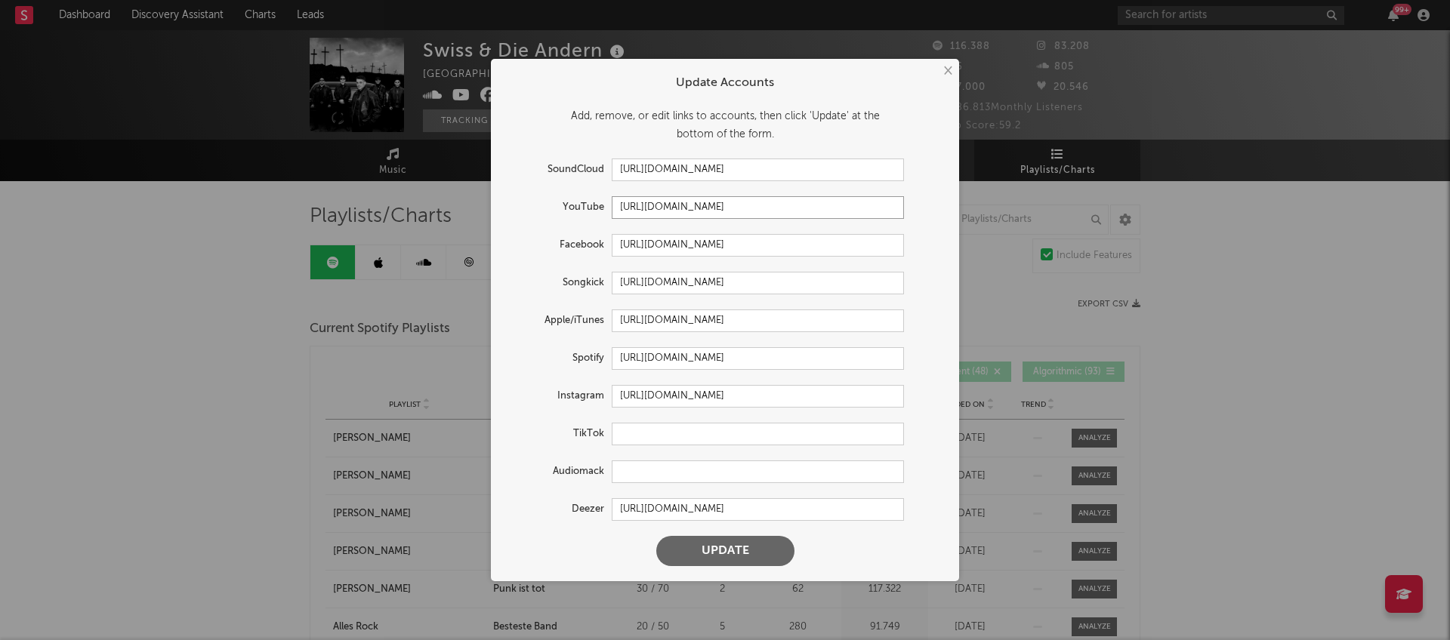
type input "[URL][DOMAIN_NAME]"
click at [728, 552] on button "Update" at bounding box center [725, 551] width 138 height 30
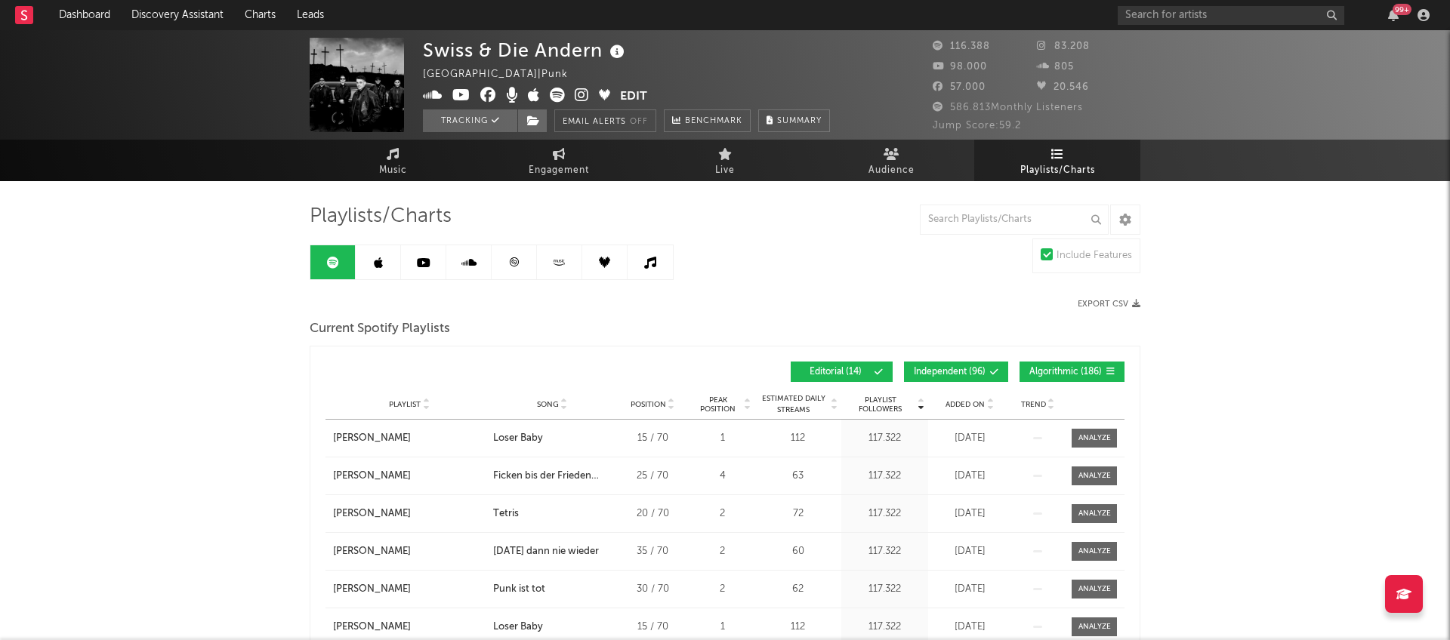
click at [631, 95] on button "Edit" at bounding box center [633, 97] width 27 height 19
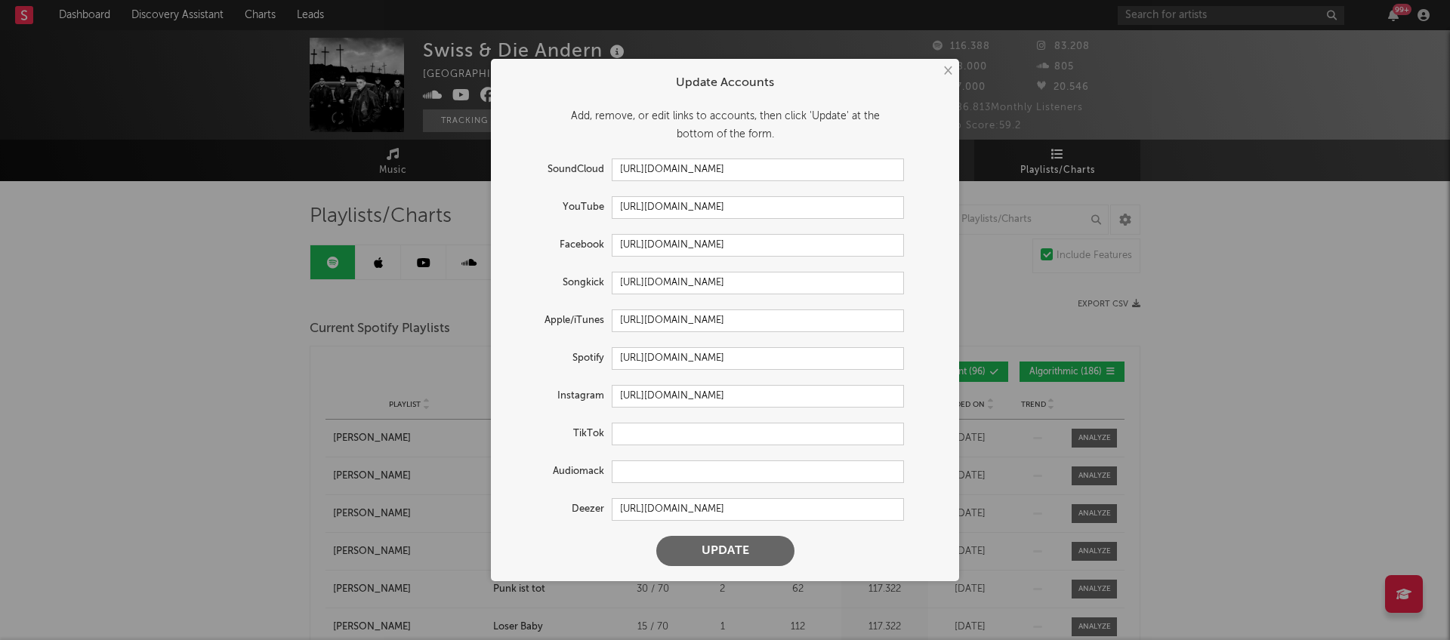
click at [952, 67] on button "×" at bounding box center [947, 71] width 17 height 17
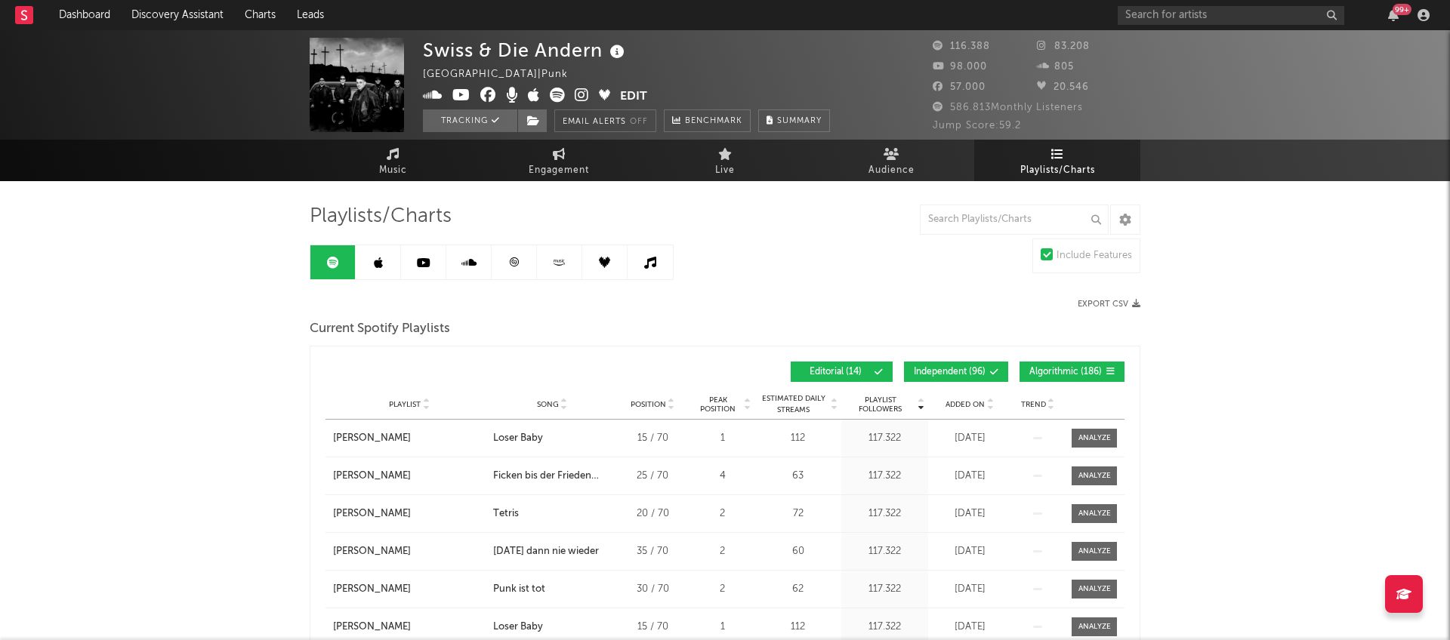
click at [635, 95] on button "Edit" at bounding box center [633, 97] width 27 height 19
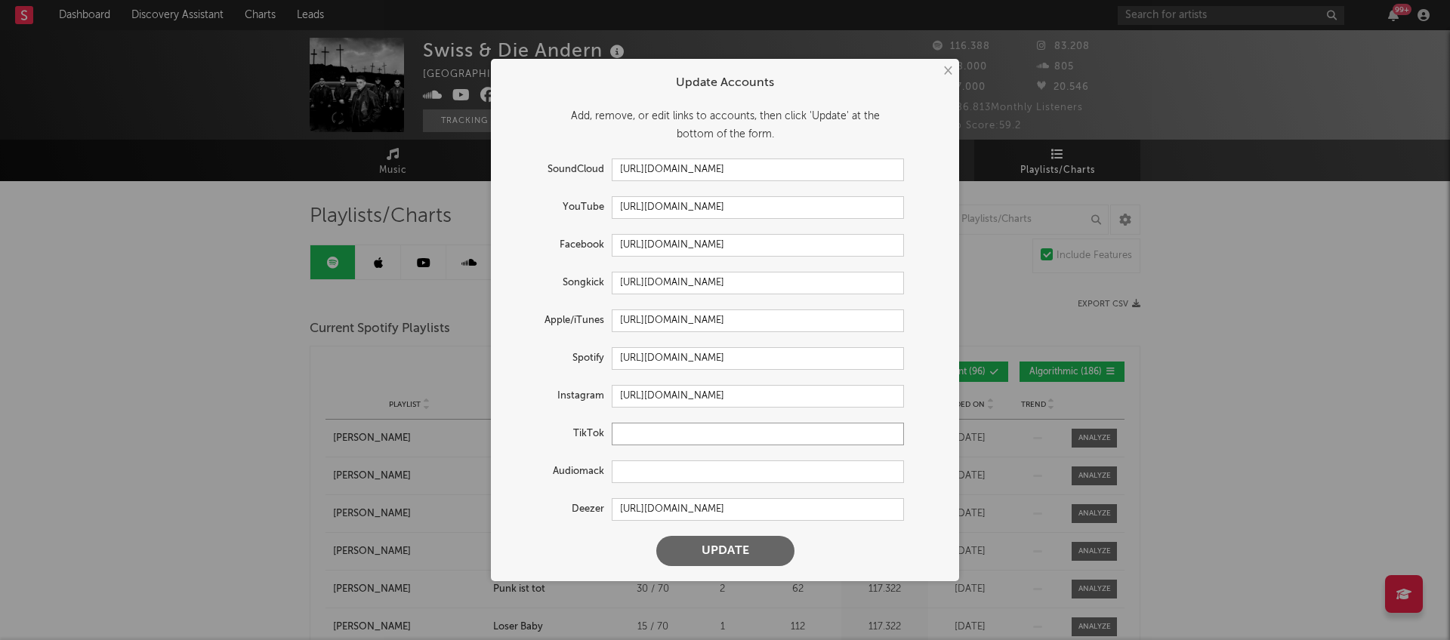
click at [654, 440] on input "text" at bounding box center [758, 434] width 292 height 23
paste input "[URL][DOMAIN_NAME]"
type input "[URL][DOMAIN_NAME]"
click at [708, 557] on button "Update" at bounding box center [725, 551] width 138 height 30
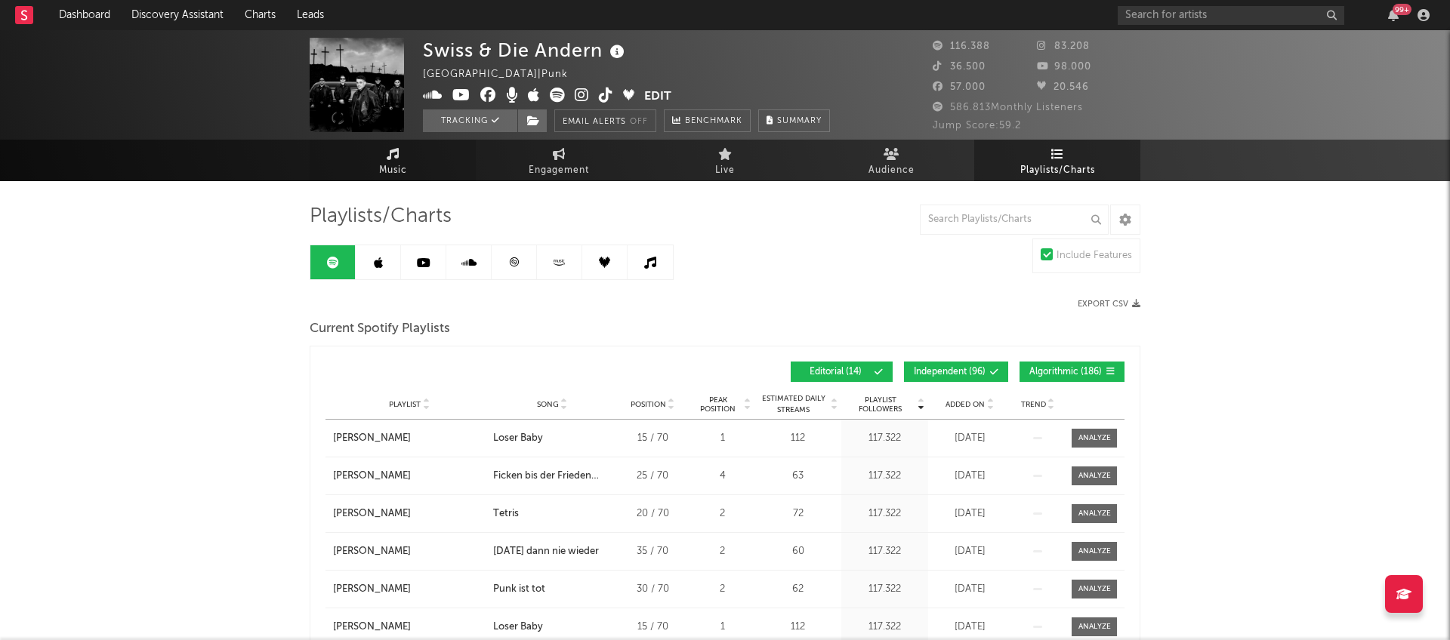
click at [390, 166] on span "Music" at bounding box center [393, 171] width 28 height 18
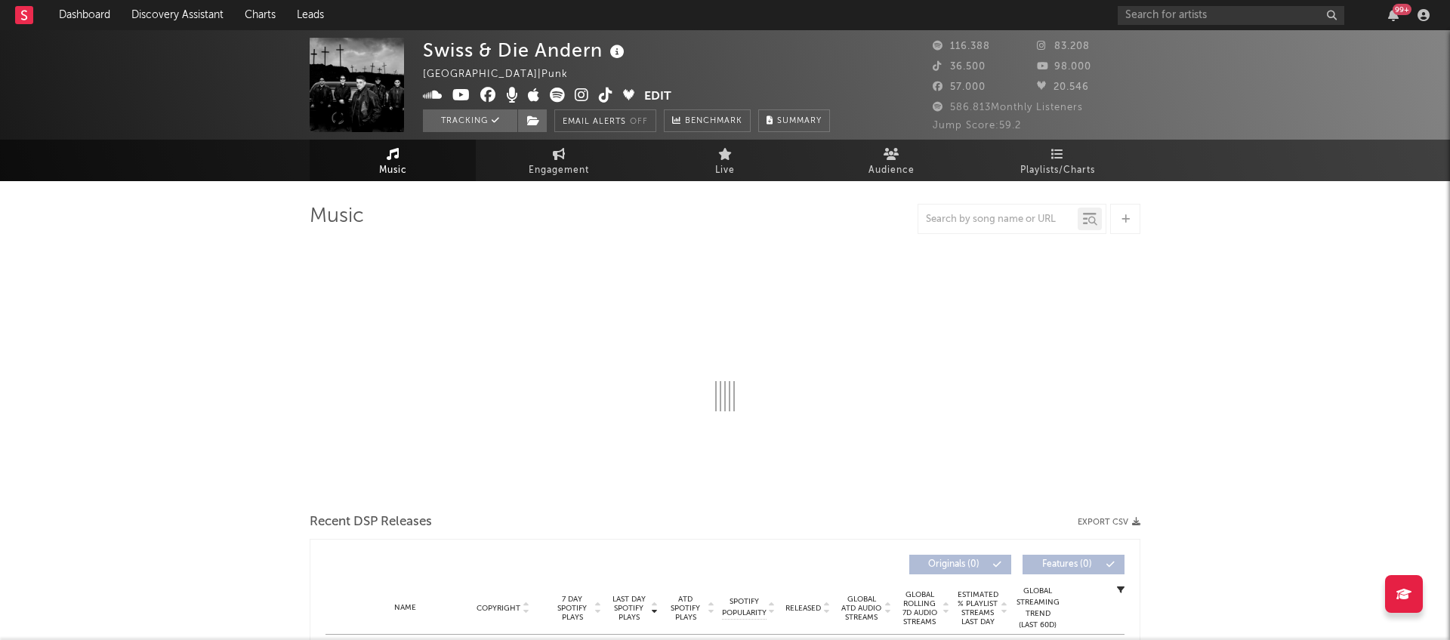
select select "6m"
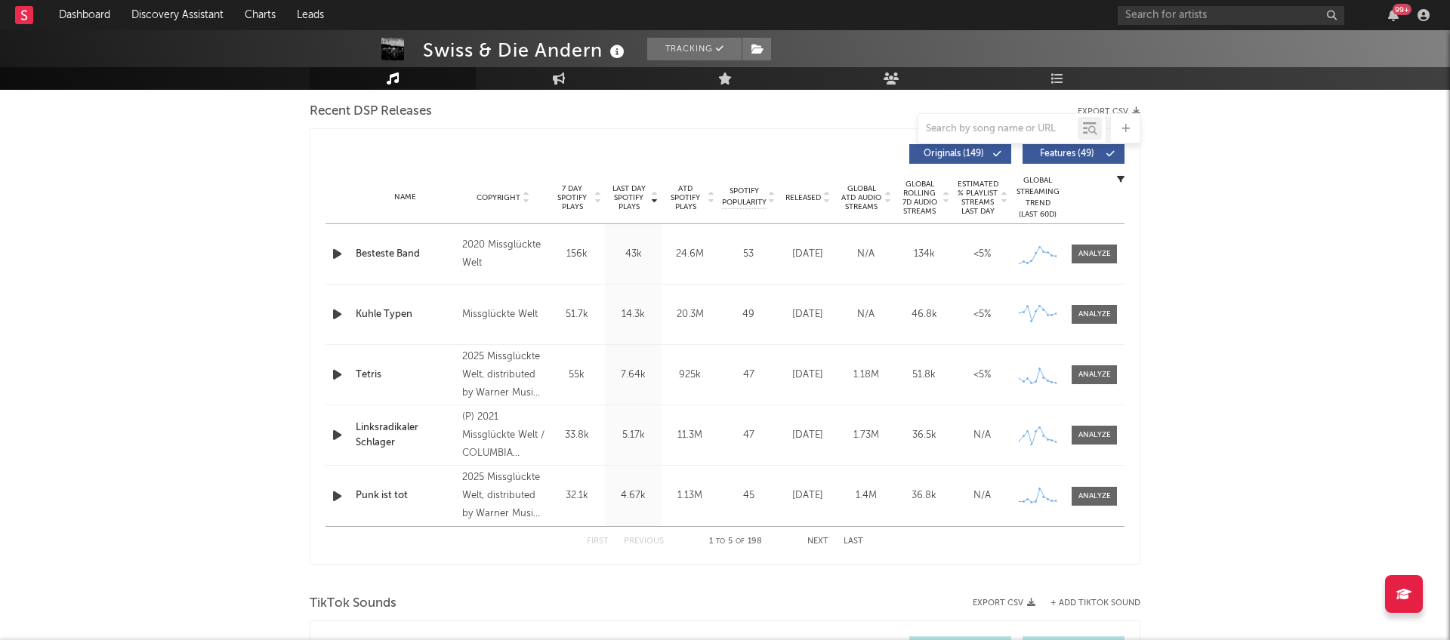
scroll to position [534, 0]
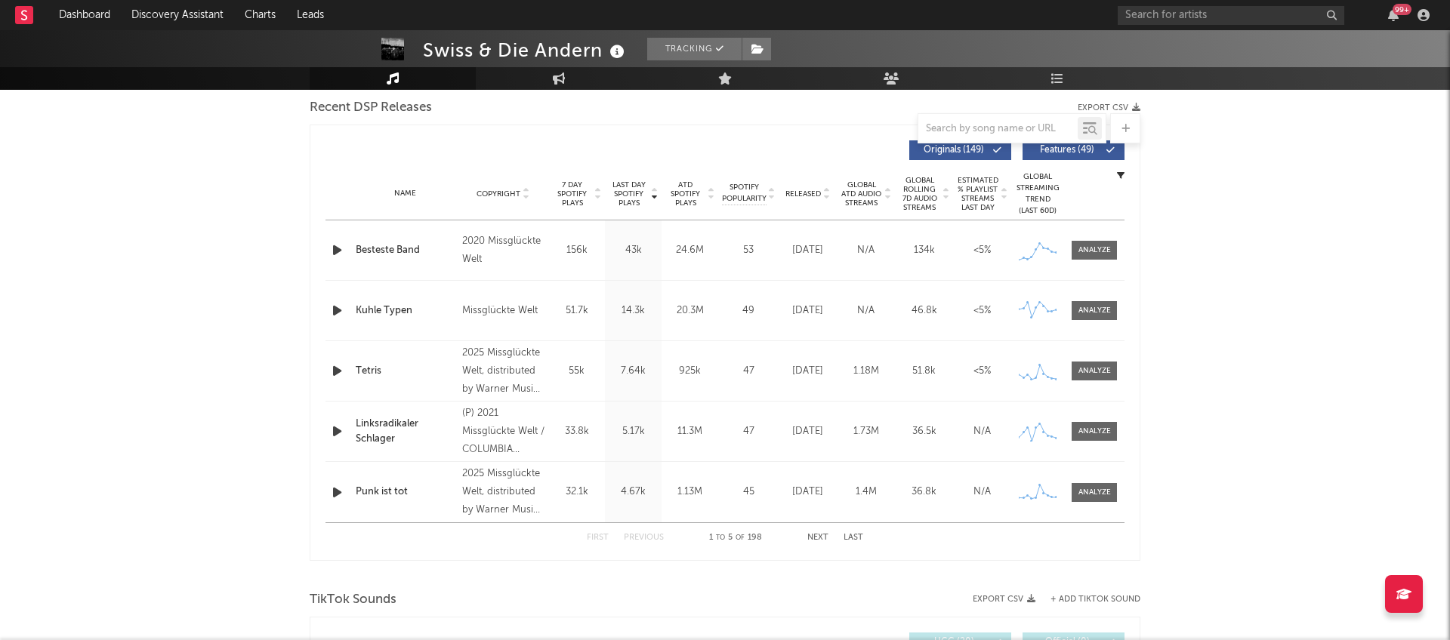
click at [804, 195] on span "Released" at bounding box center [802, 194] width 35 height 9
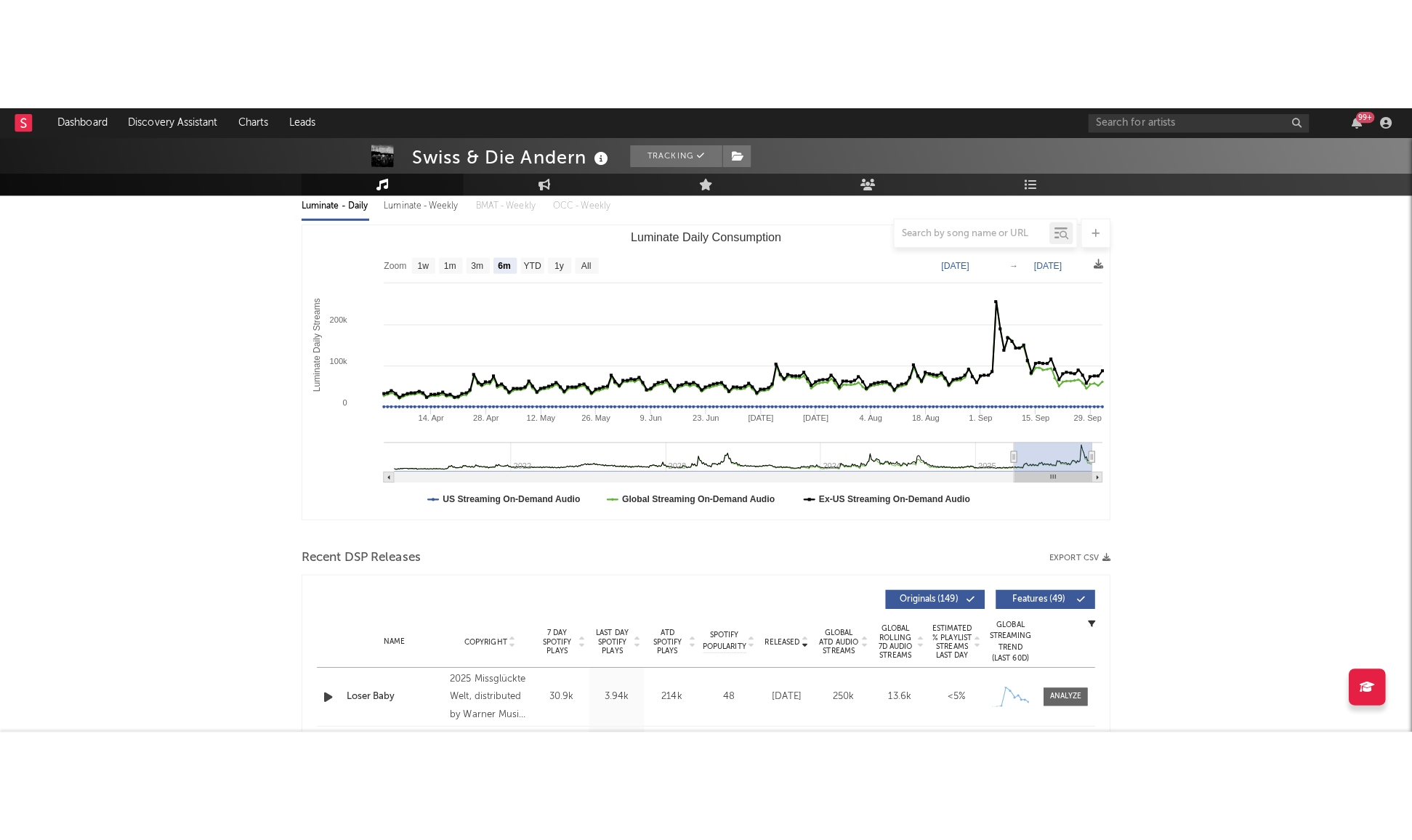
scroll to position [0, 0]
